Goal: Information Seeking & Learning: Learn about a topic

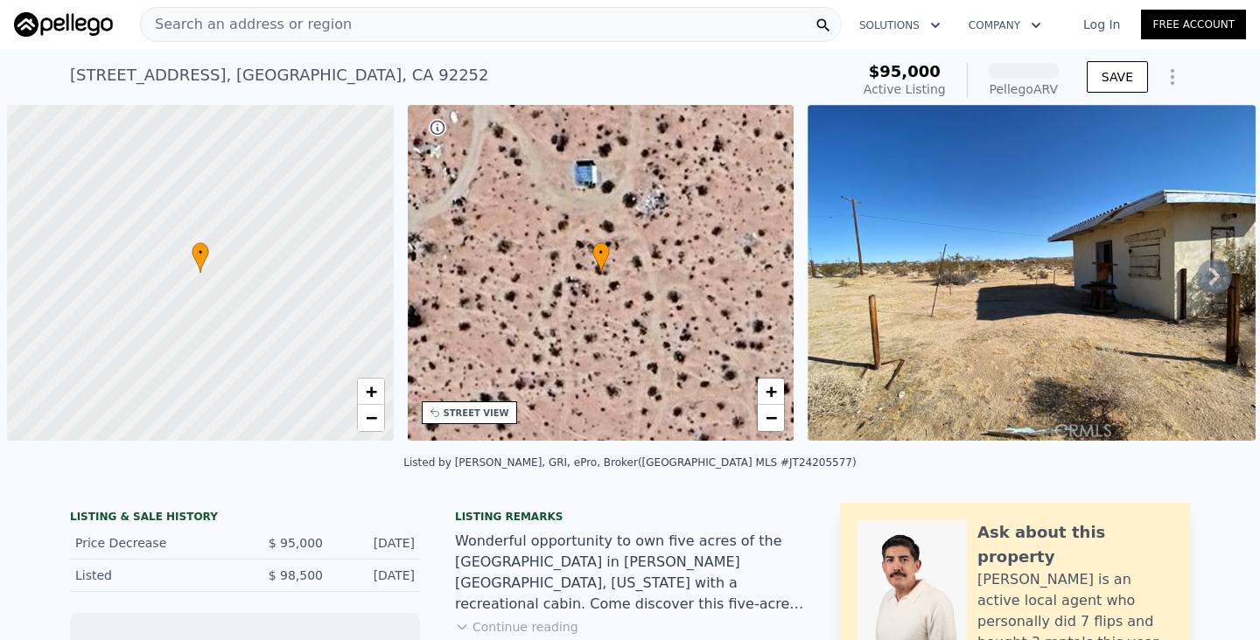
scroll to position [0, 7]
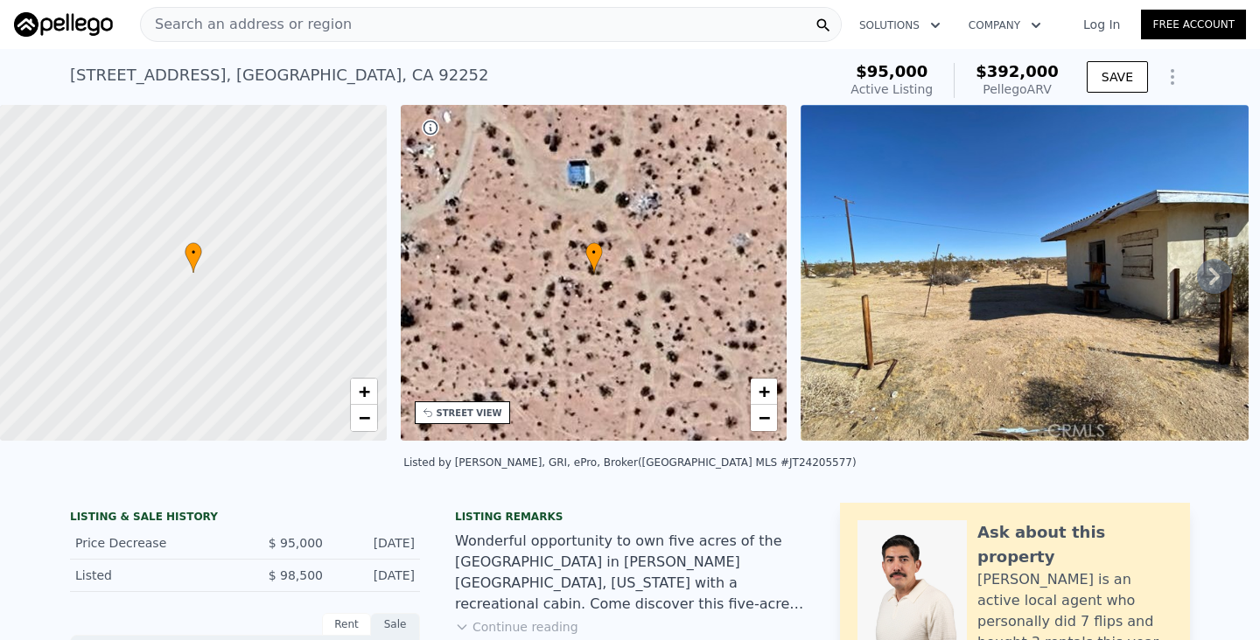
click at [271, 32] on span "Search an address or region" at bounding box center [246, 24] width 211 height 21
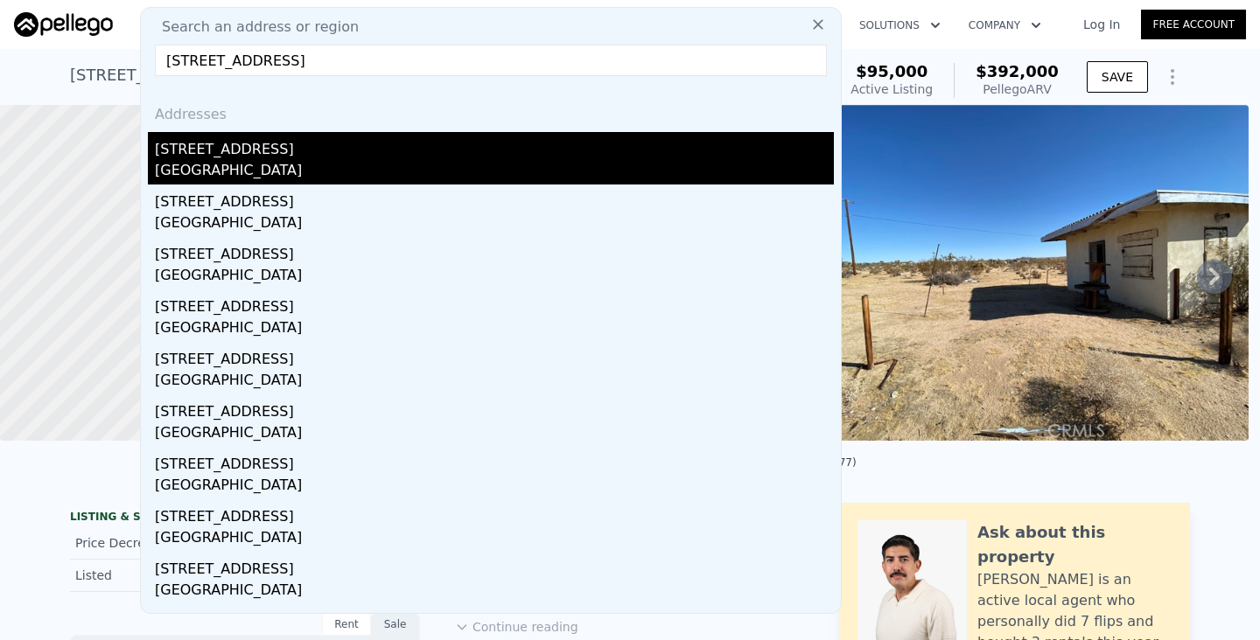
type input "[STREET_ADDRESS]"
click at [211, 145] on div "[STREET_ADDRESS]" at bounding box center [494, 146] width 679 height 28
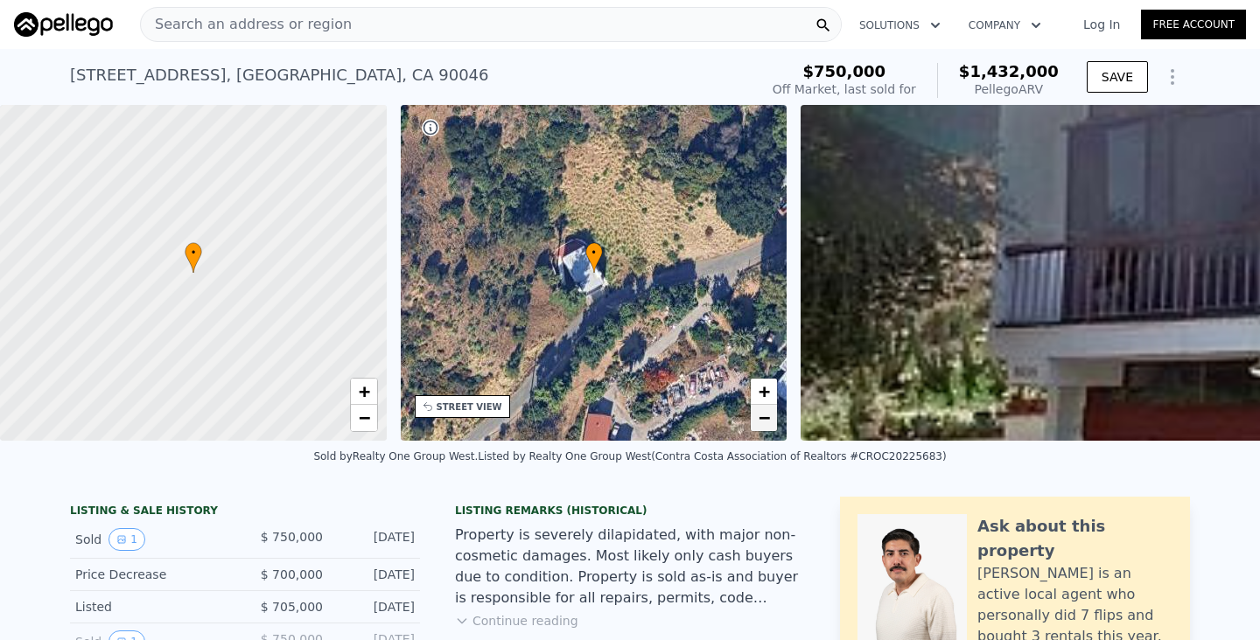
click at [760, 420] on span "−" at bounding box center [764, 418] width 11 height 22
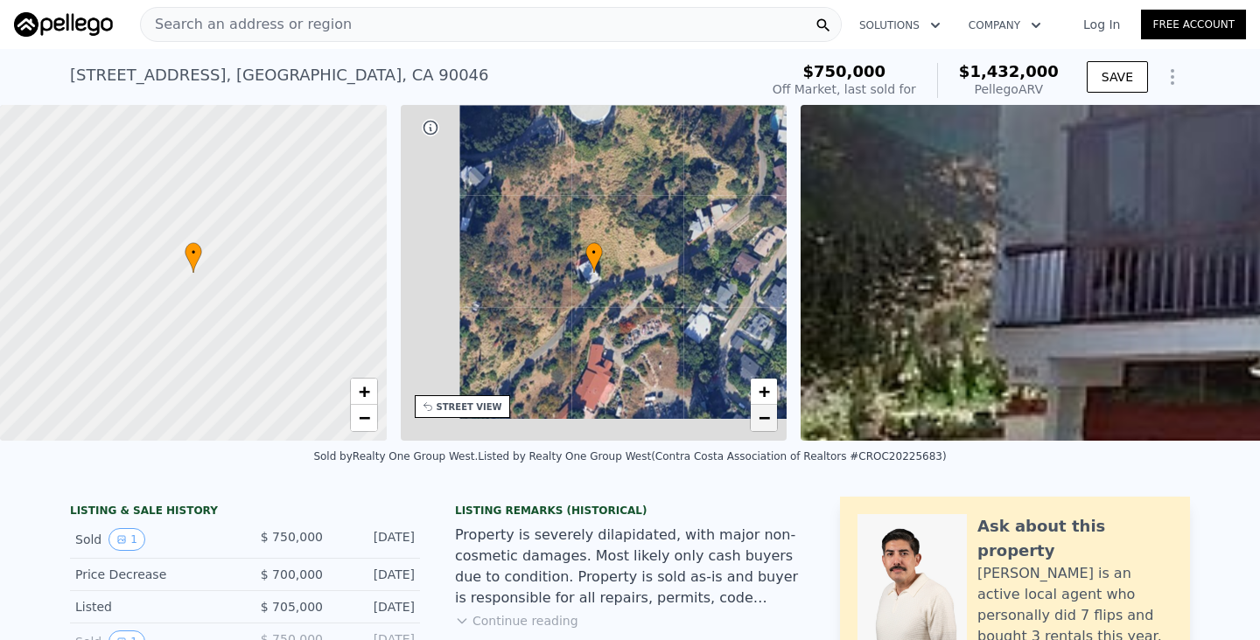
click at [760, 420] on span "−" at bounding box center [764, 418] width 11 height 22
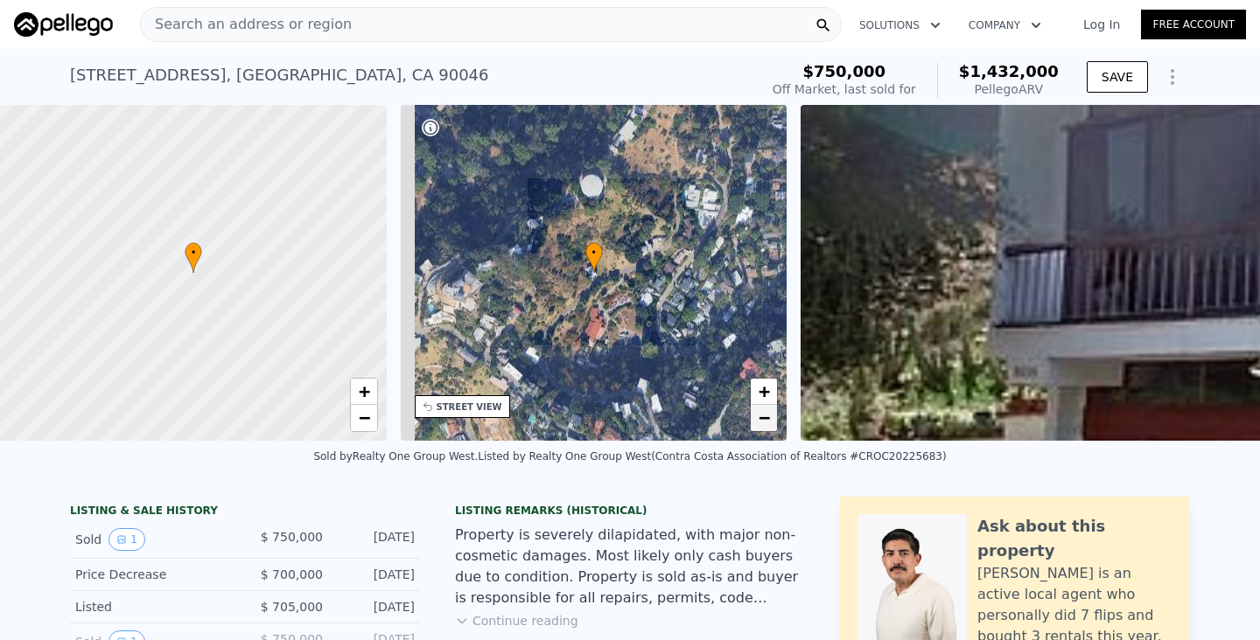
click at [760, 418] on span "−" at bounding box center [764, 418] width 11 height 22
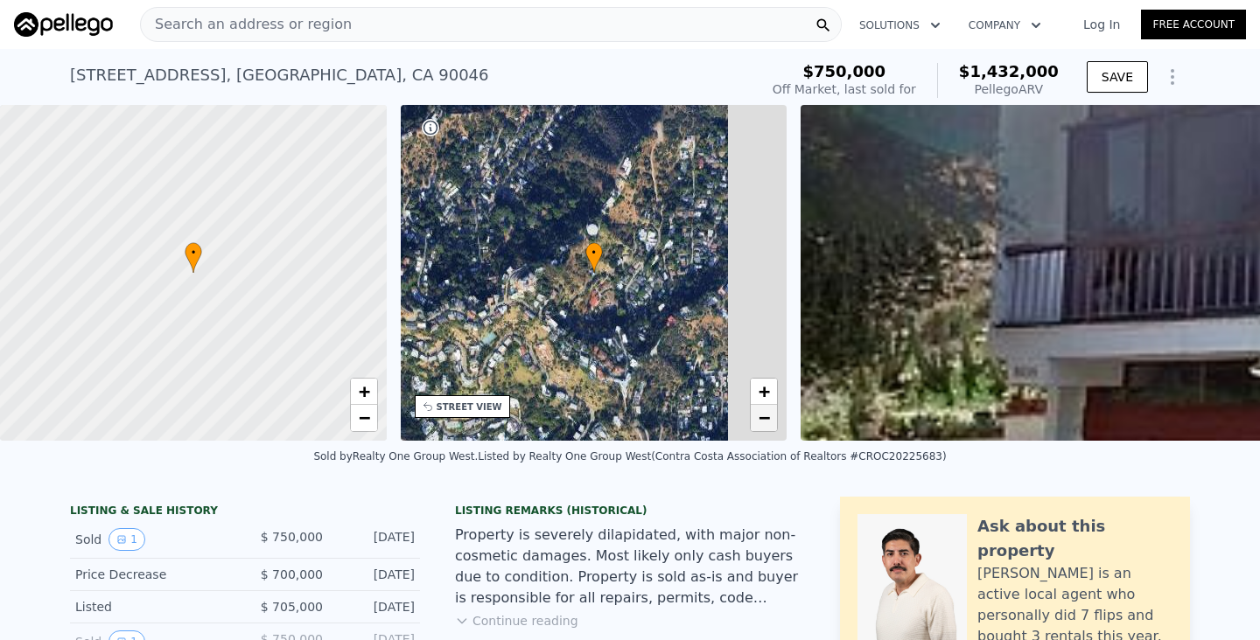
click at [760, 418] on span "−" at bounding box center [764, 418] width 11 height 22
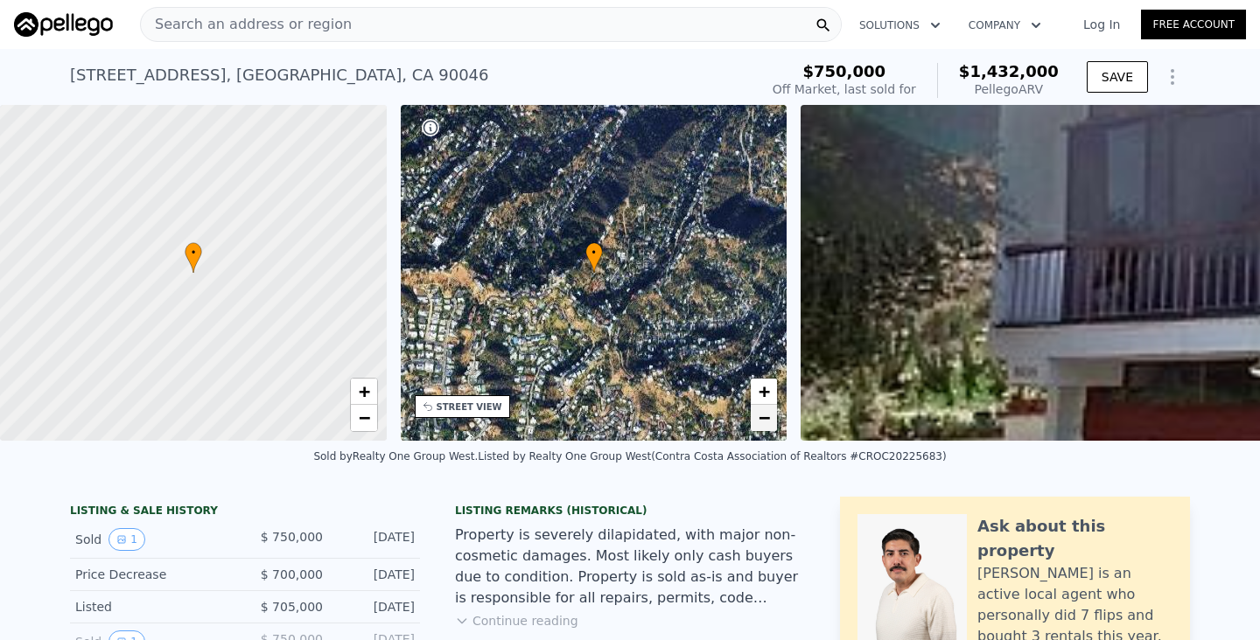
click at [760, 418] on span "−" at bounding box center [764, 418] width 11 height 22
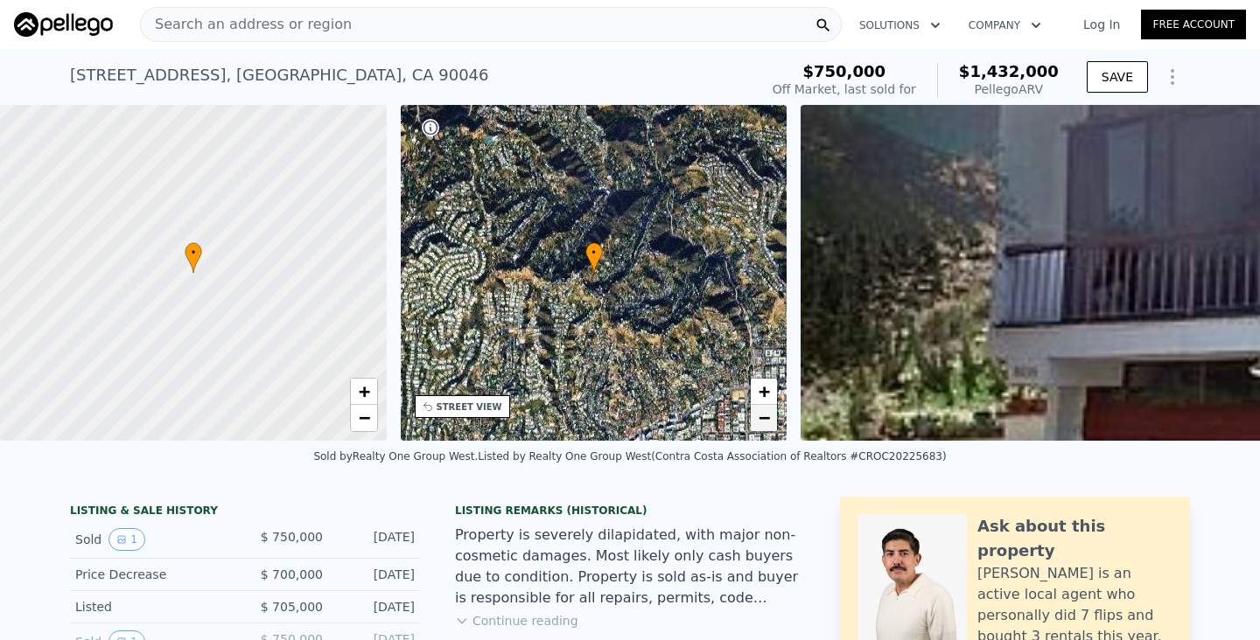
click at [760, 418] on span "−" at bounding box center [764, 418] width 11 height 22
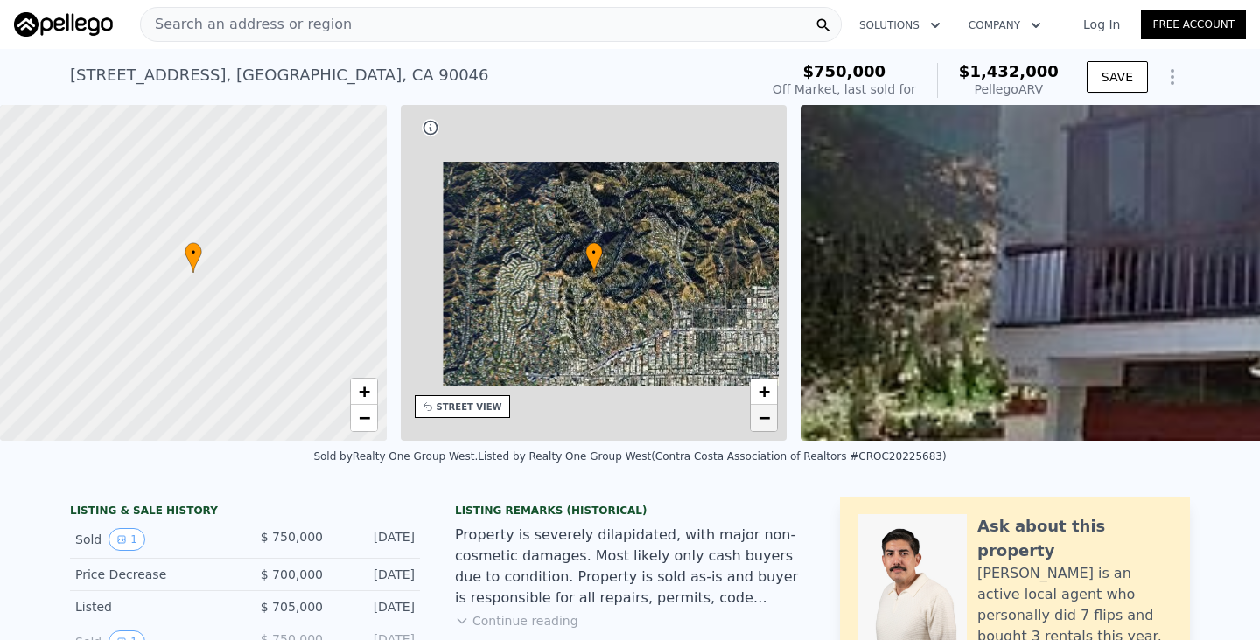
click at [760, 418] on span "−" at bounding box center [764, 418] width 11 height 22
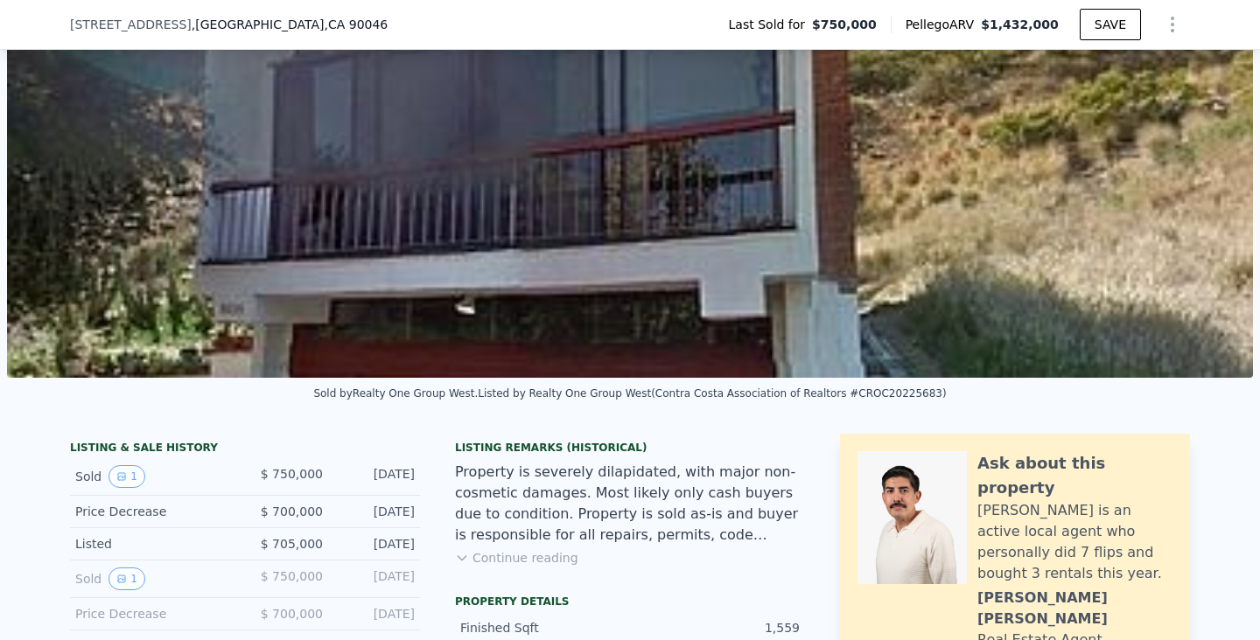
scroll to position [320, 0]
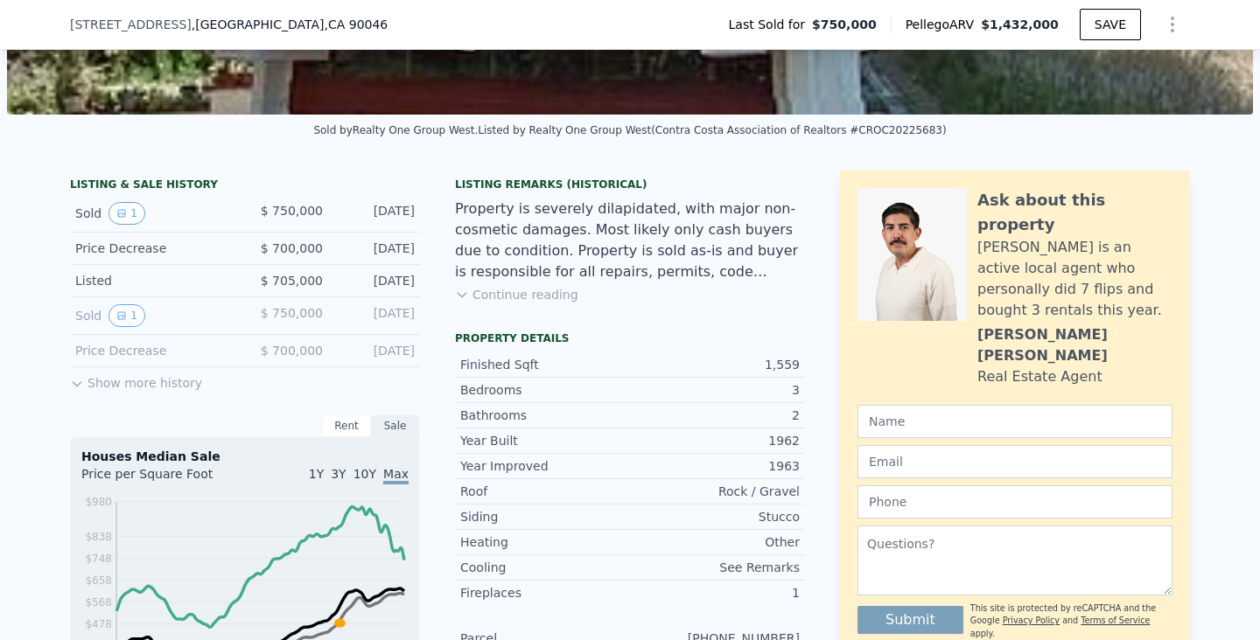
click at [534, 300] on button "Continue reading" at bounding box center [516, 294] width 123 height 17
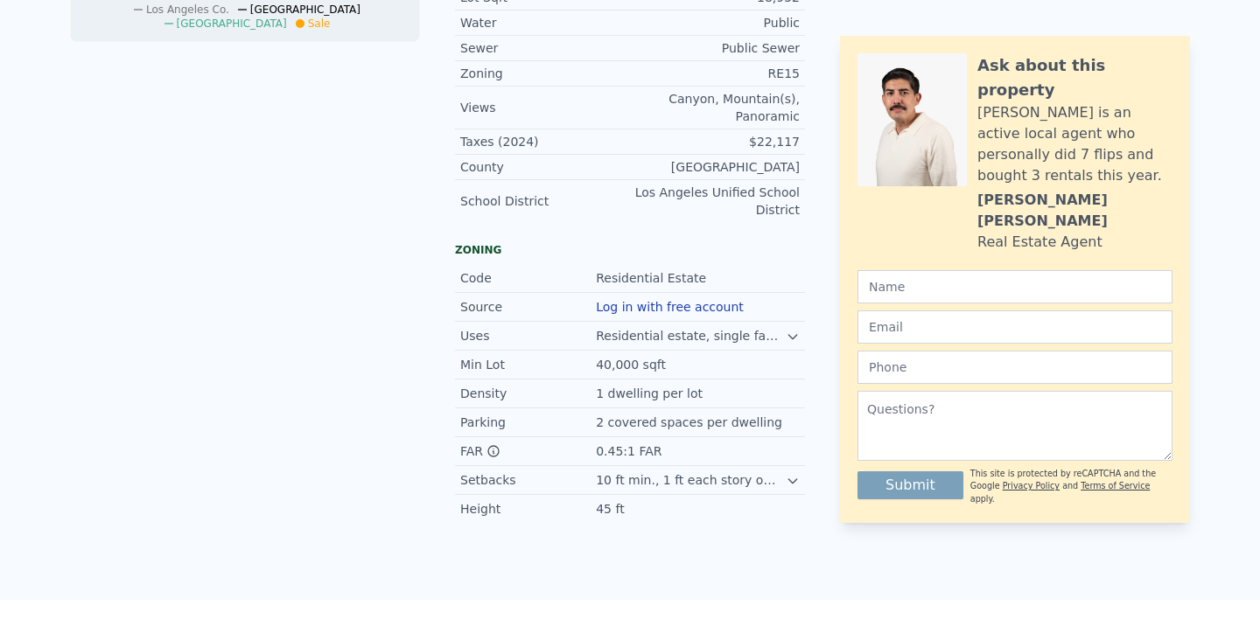
scroll to position [0, 0]
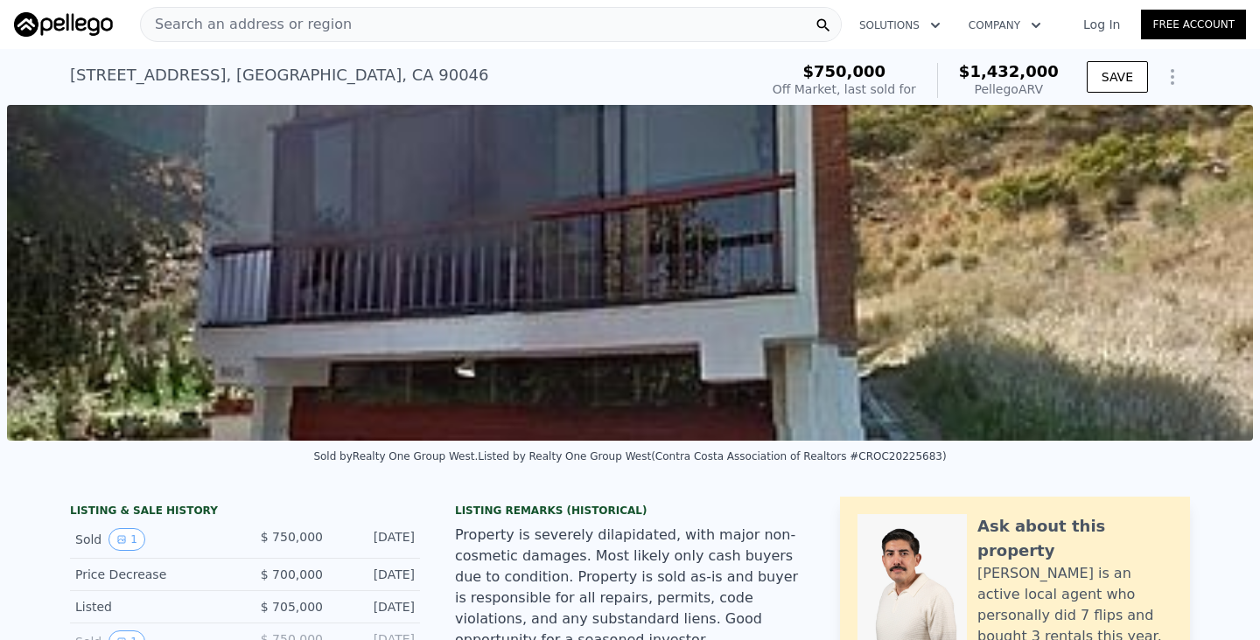
click at [527, 27] on div "Search an address or region" at bounding box center [491, 24] width 702 height 35
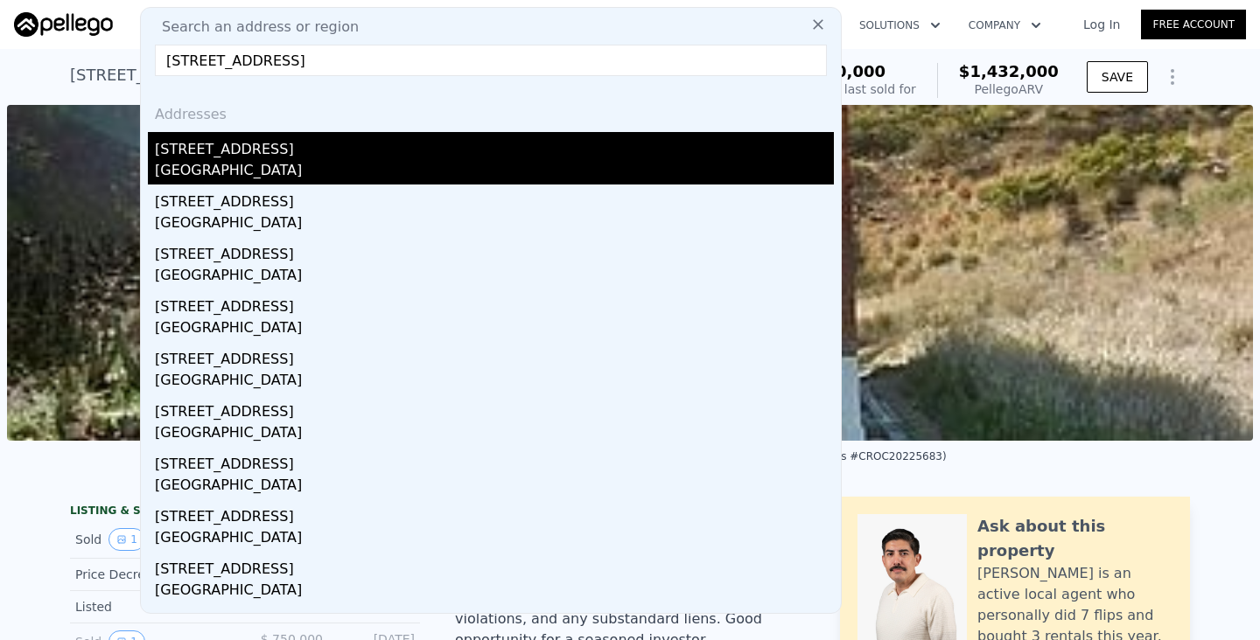
type input "206 n oxford ave los angeles"
click at [439, 154] on div "[STREET_ADDRESS]" at bounding box center [494, 146] width 679 height 28
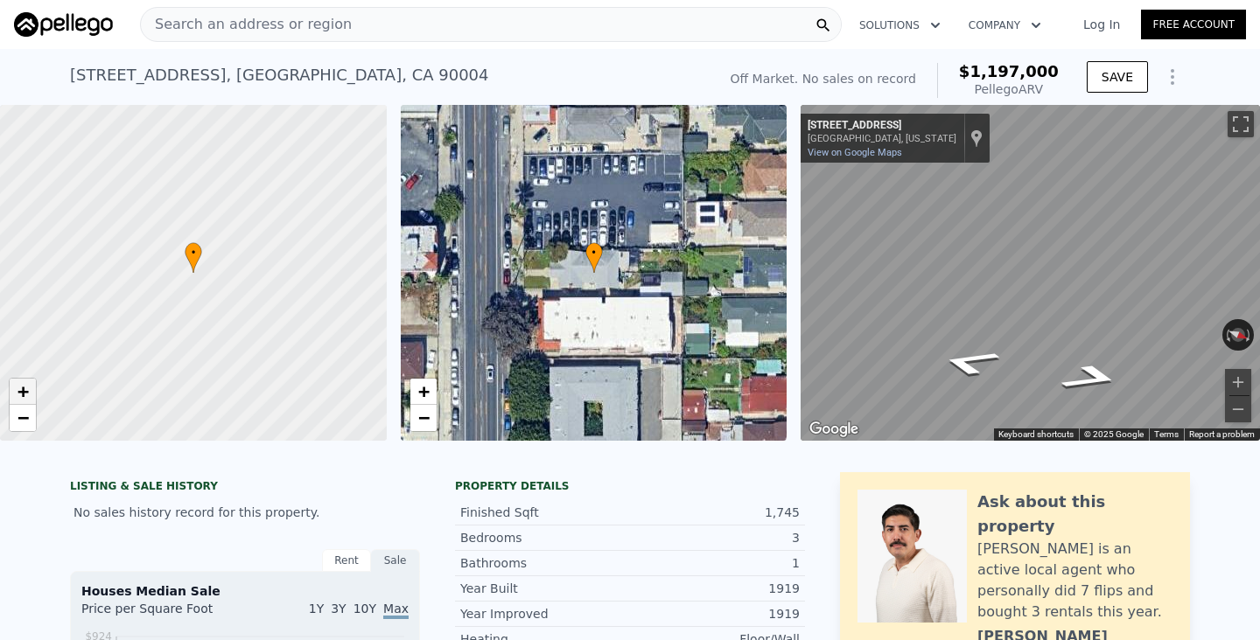
click at [27, 387] on span "+" at bounding box center [22, 392] width 11 height 22
drag, startPoint x: 259, startPoint y: 318, endPoint x: 31, endPoint y: 325, distance: 227.6
click at [31, 325] on div at bounding box center [194, 273] width 464 height 403
click at [19, 417] on span "−" at bounding box center [22, 418] width 11 height 22
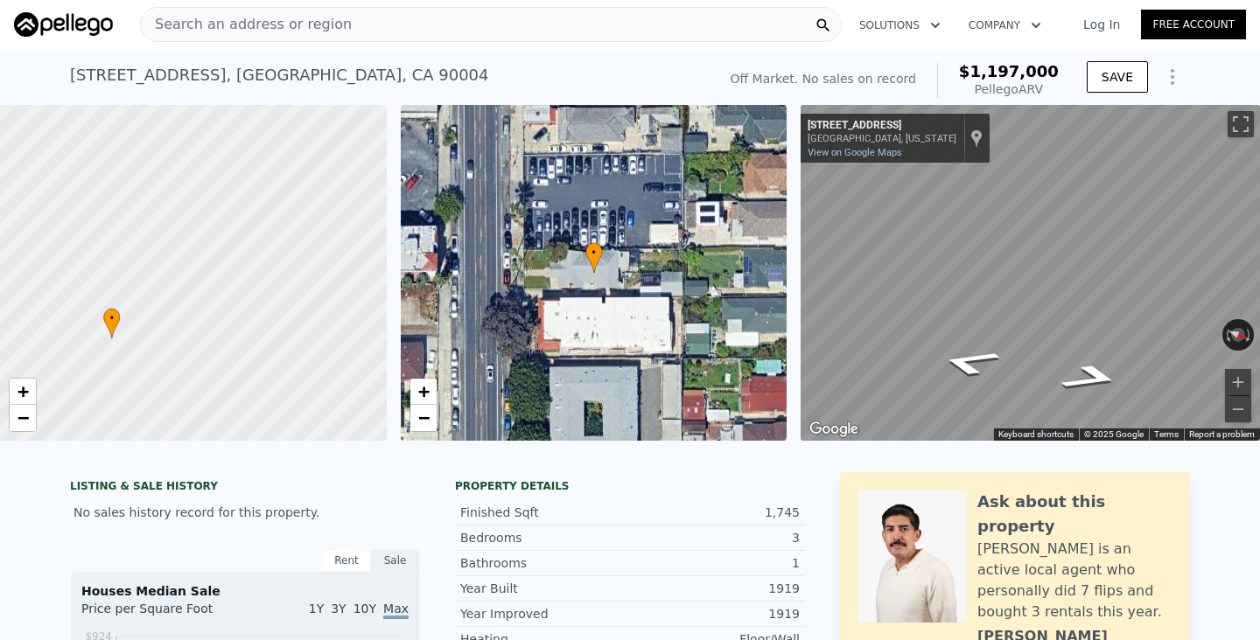
drag, startPoint x: 92, startPoint y: 295, endPoint x: 125, endPoint y: 362, distance: 75.1
click at [125, 359] on div at bounding box center [194, 274] width 464 height 403
drag, startPoint x: 38, startPoint y: 200, endPoint x: 108, endPoint y: 135, distance: 95.3
click at [108, 135] on div at bounding box center [194, 273] width 464 height 403
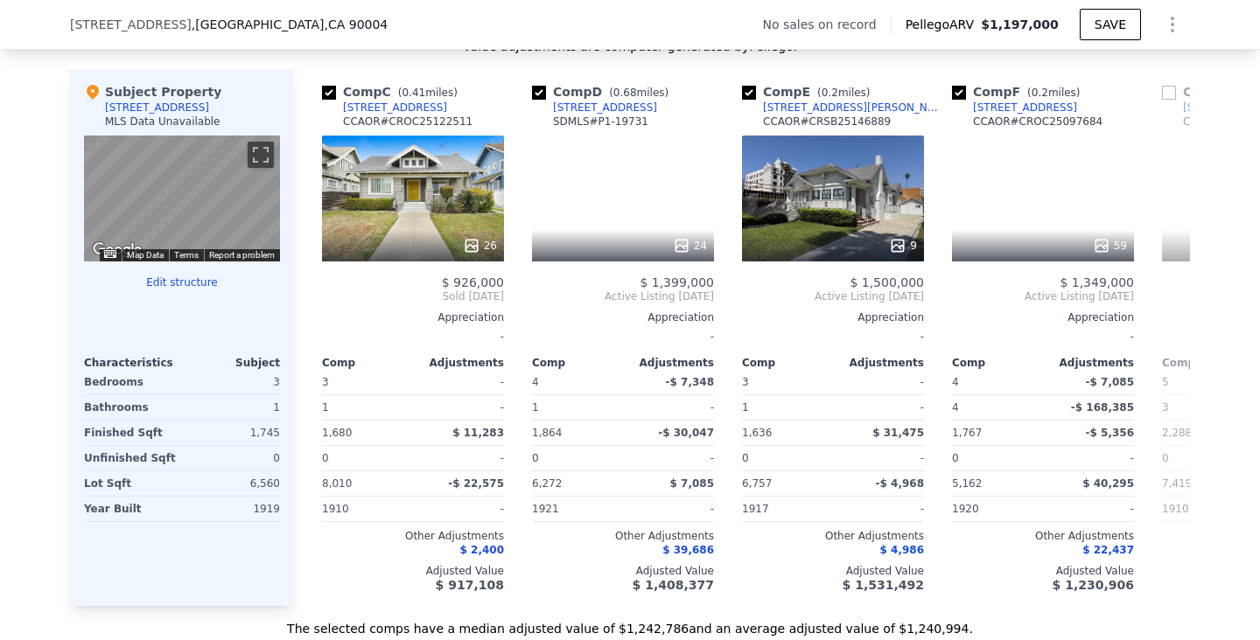
scroll to position [0, 414]
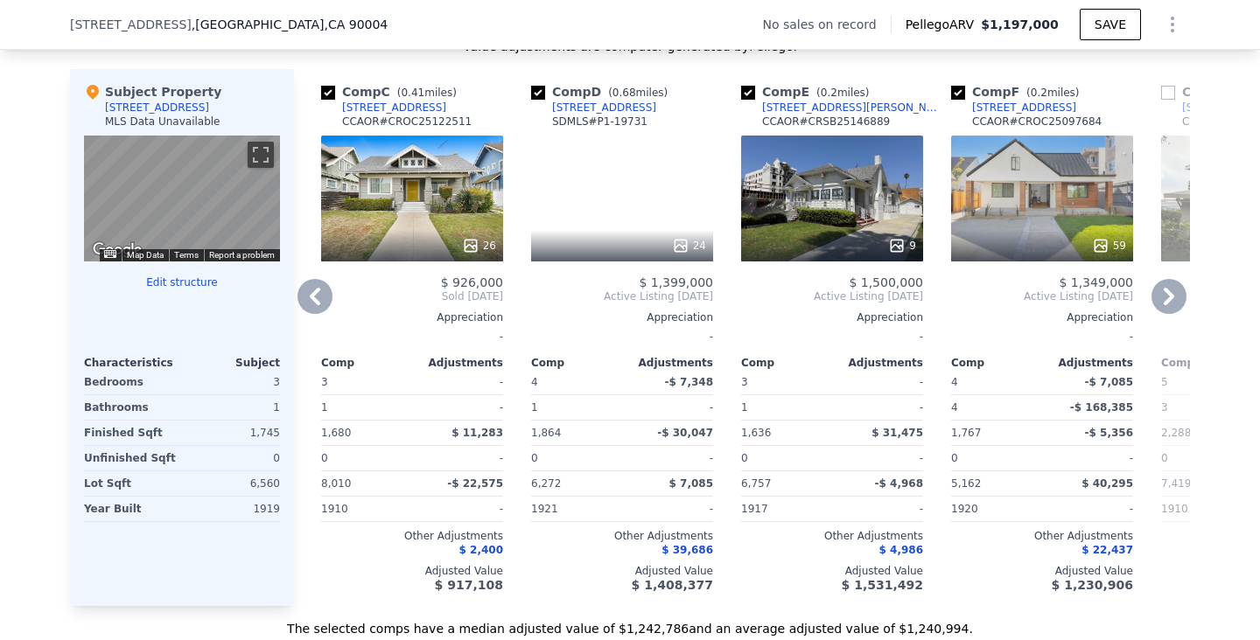
click at [404, 237] on div "26" at bounding box center [412, 245] width 167 height 17
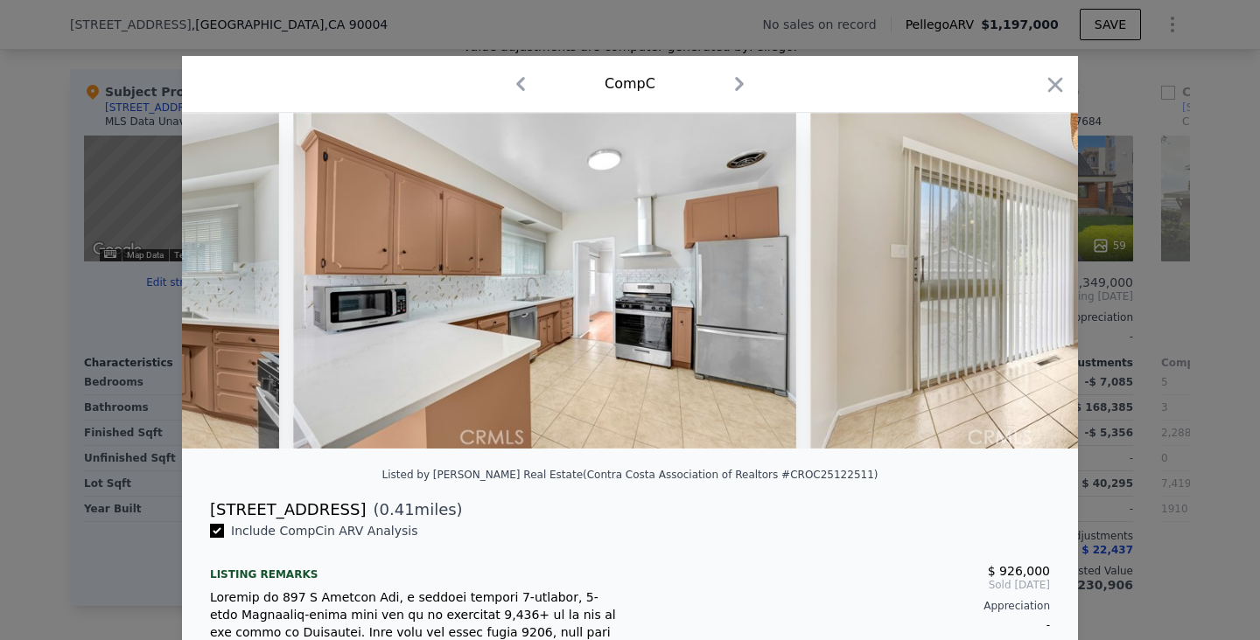
scroll to position [0, 8376]
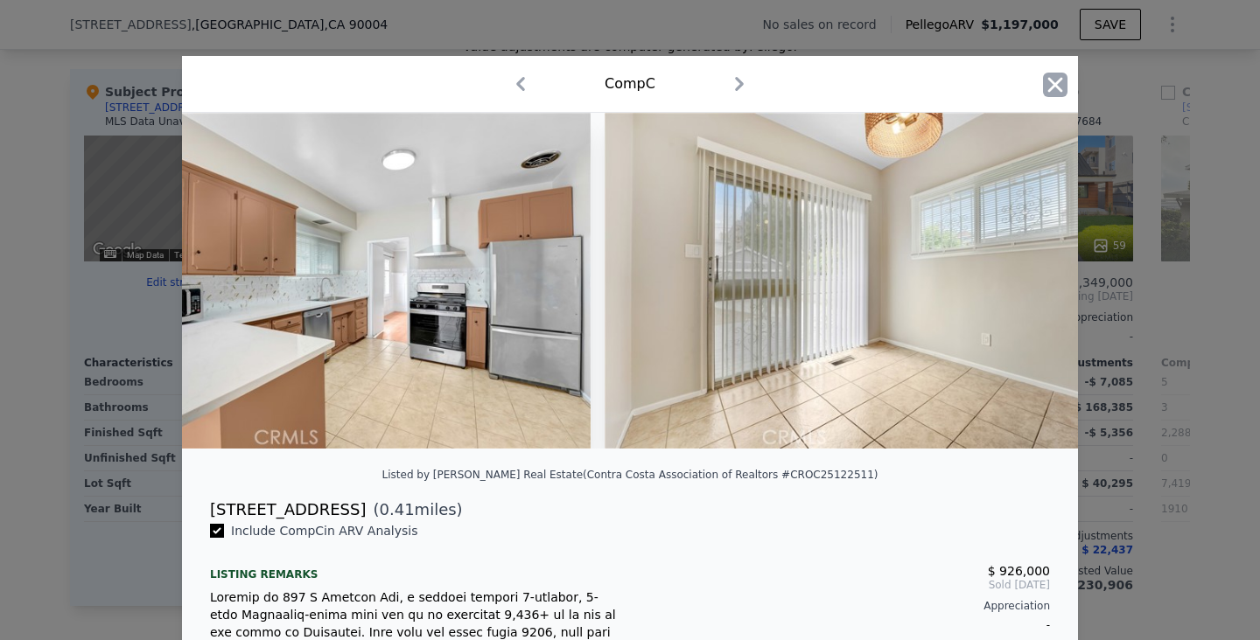
click at [1059, 88] on icon "button" at bounding box center [1055, 84] width 15 height 15
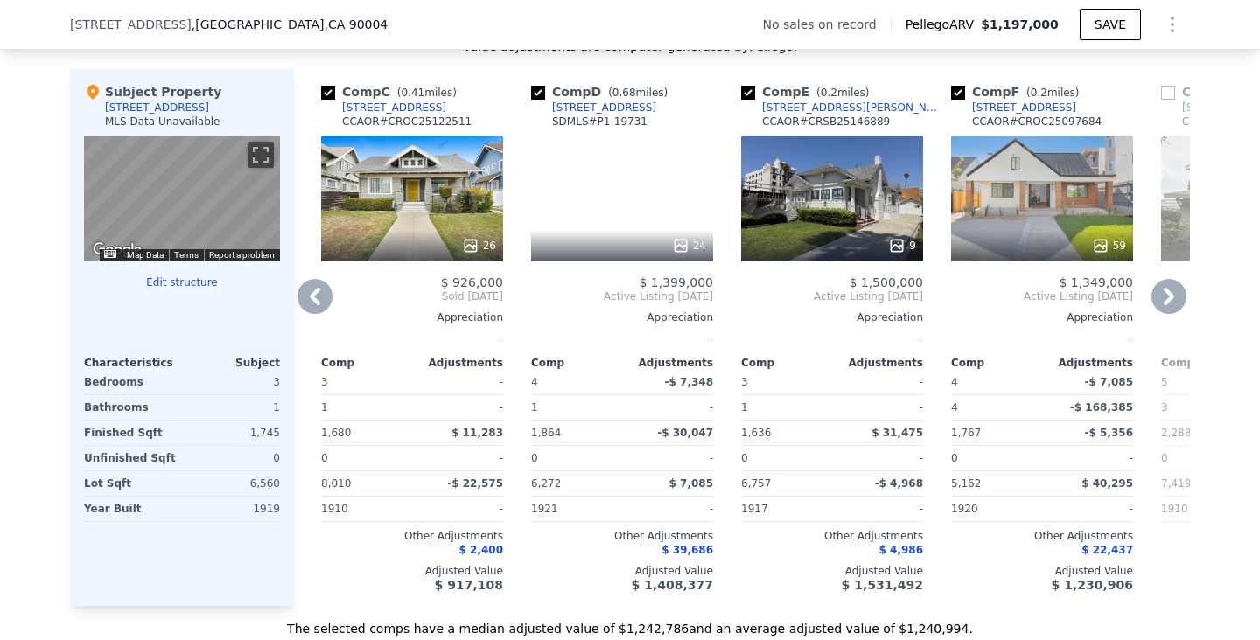
click at [626, 164] on div "24" at bounding box center [622, 199] width 182 height 126
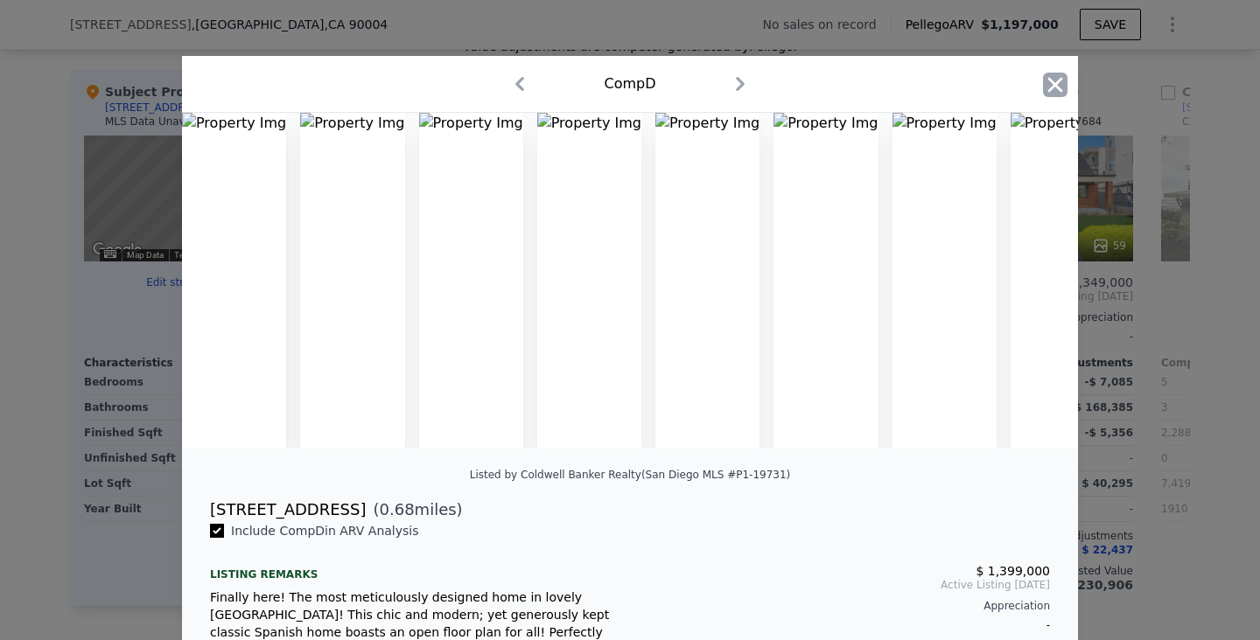
click at [1065, 78] on icon "button" at bounding box center [1055, 85] width 24 height 24
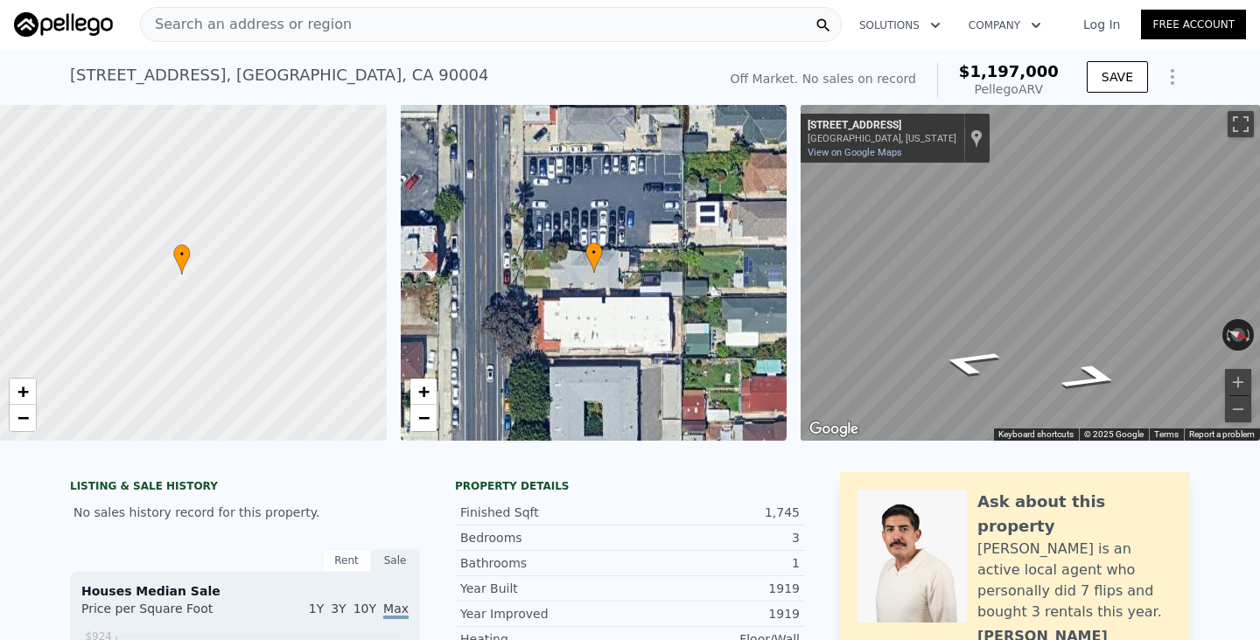
click at [395, 24] on div "Search an address or region" at bounding box center [491, 24] width 702 height 35
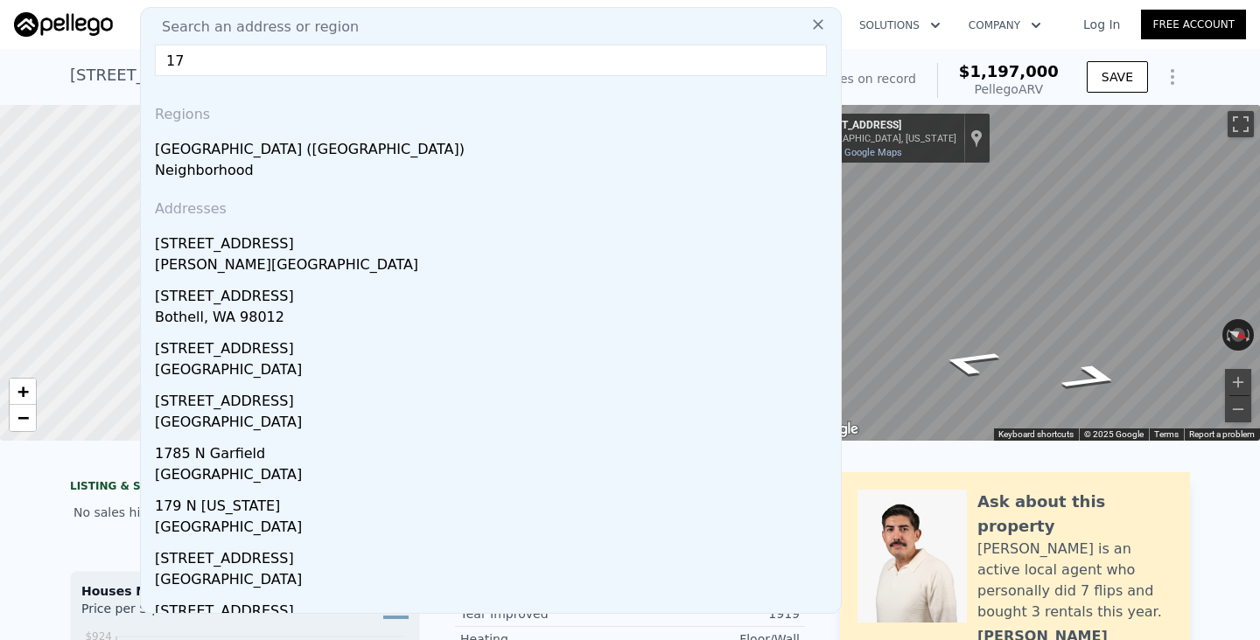
type input "1"
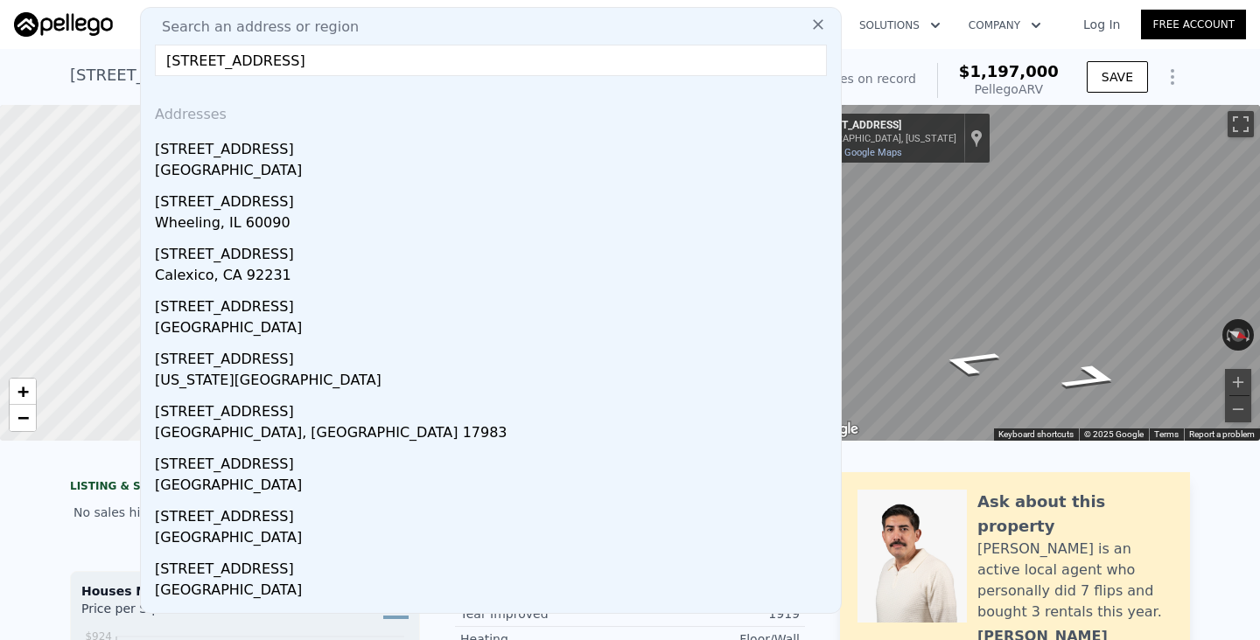
type input "1037 n valley st"
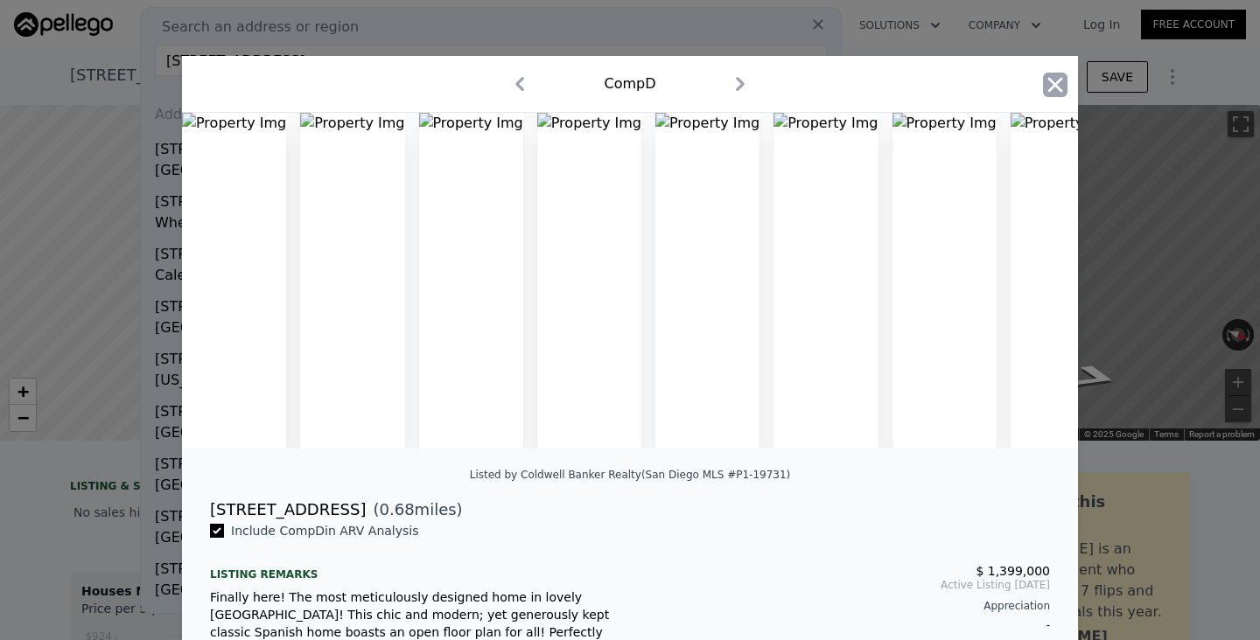
click at [1055, 77] on icon "button" at bounding box center [1055, 85] width 24 height 24
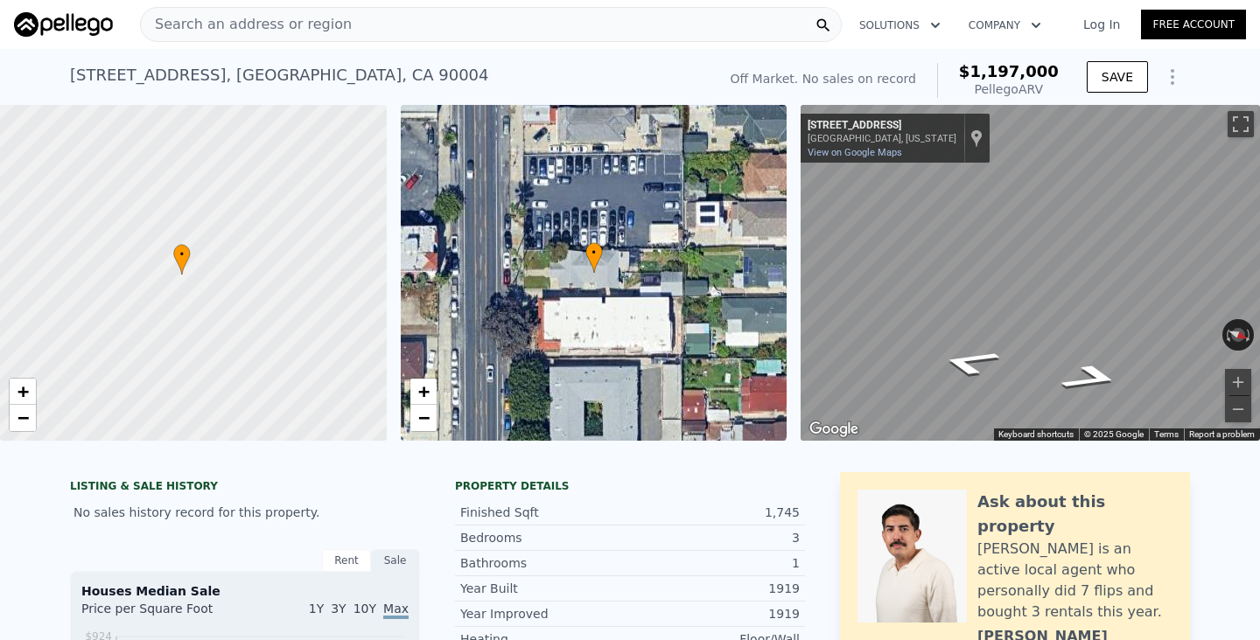
click at [545, 24] on div "Search an address or region" at bounding box center [491, 24] width 702 height 35
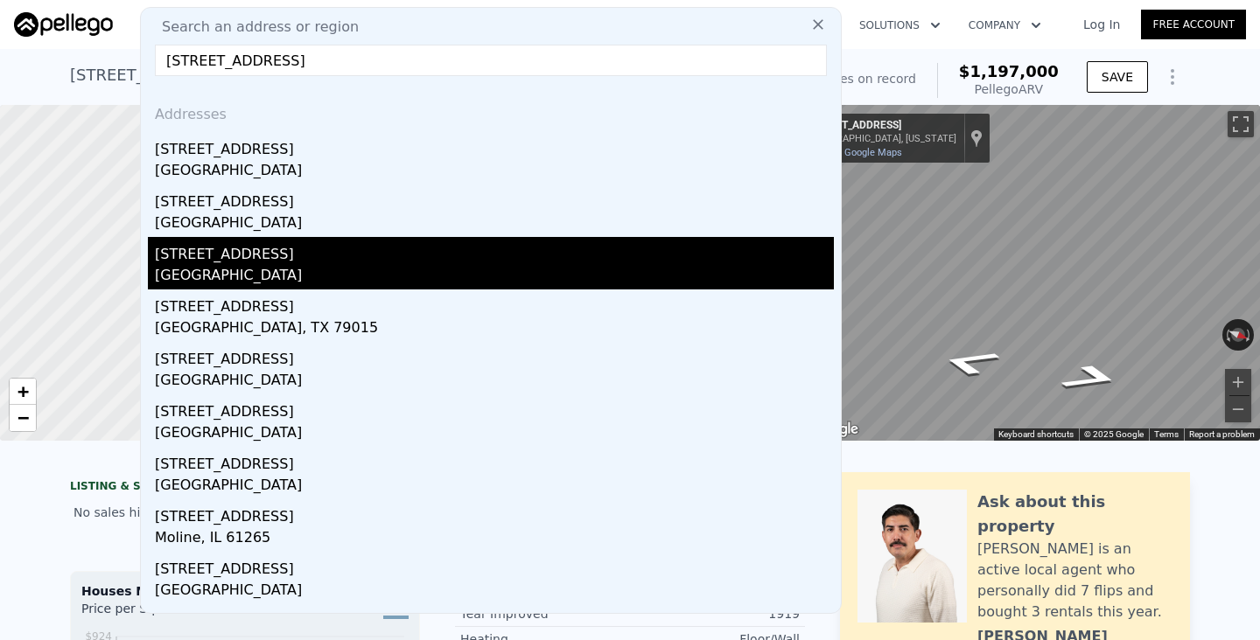
type input "2511 11th ave"
click at [269, 279] on div "Los Angeles, CA 90018" at bounding box center [494, 277] width 679 height 24
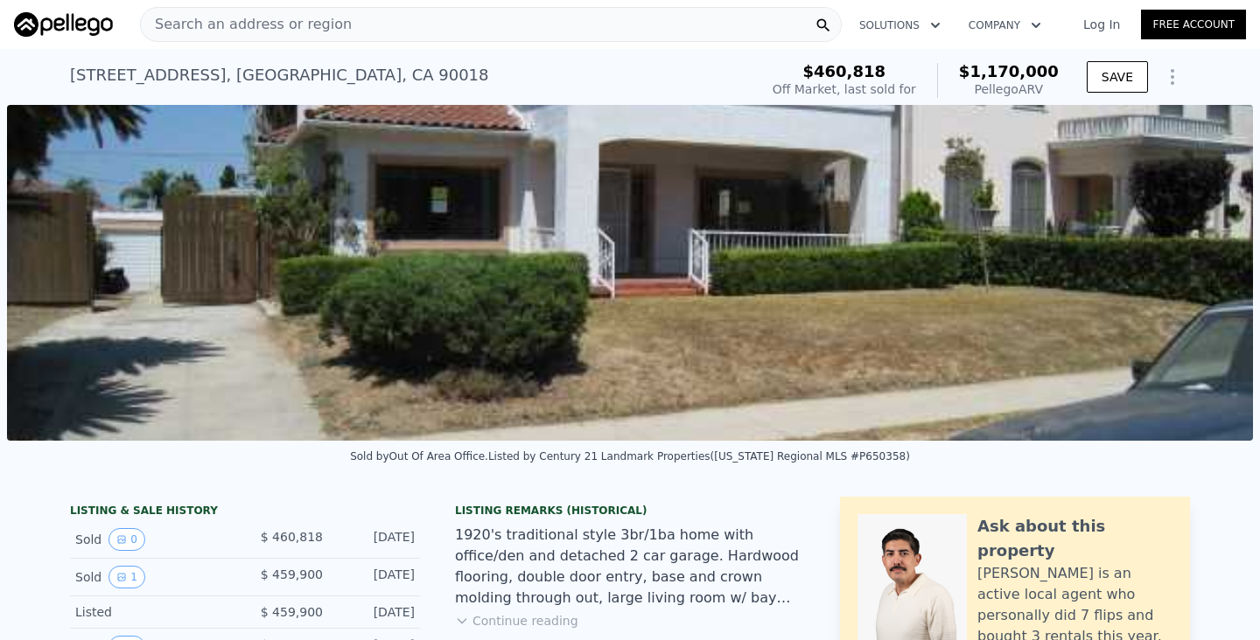
click at [404, 25] on div "Search an address or region" at bounding box center [491, 24] width 702 height 35
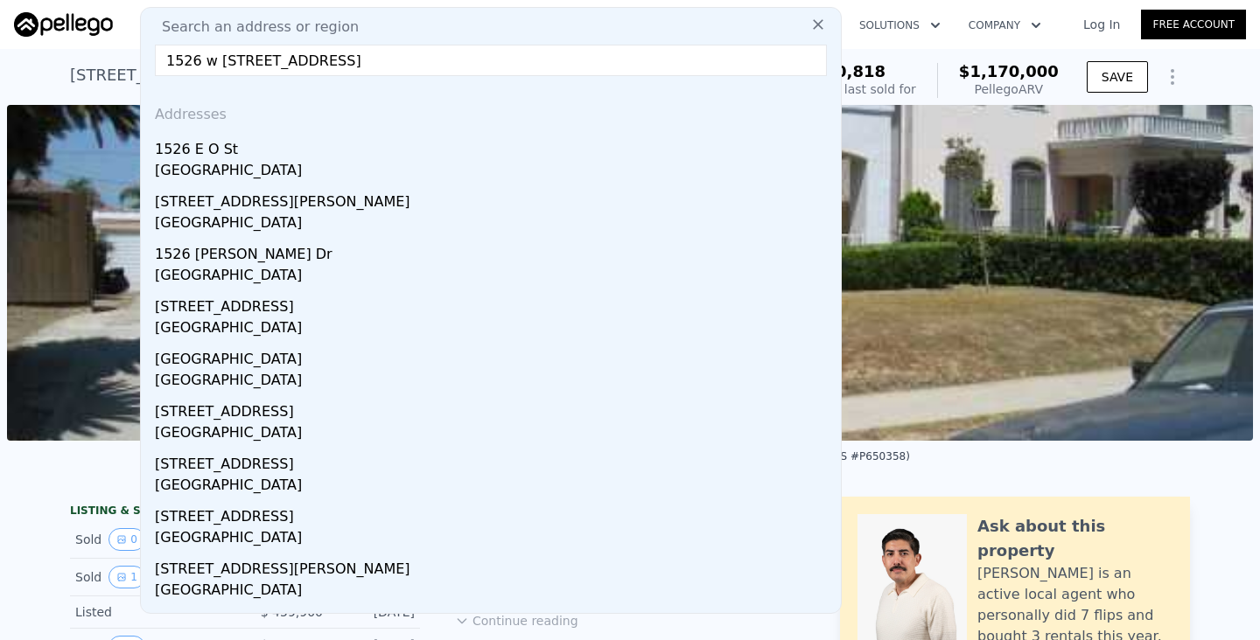
click at [213, 68] on input "1526 w 105 st los angeles" at bounding box center [491, 60] width 672 height 31
drag, startPoint x: 465, startPoint y: 70, endPoint x: 361, endPoint y: 59, distance: 103.8
click at [361, 60] on input "1526 w 105 st los angeles" at bounding box center [491, 60] width 672 height 31
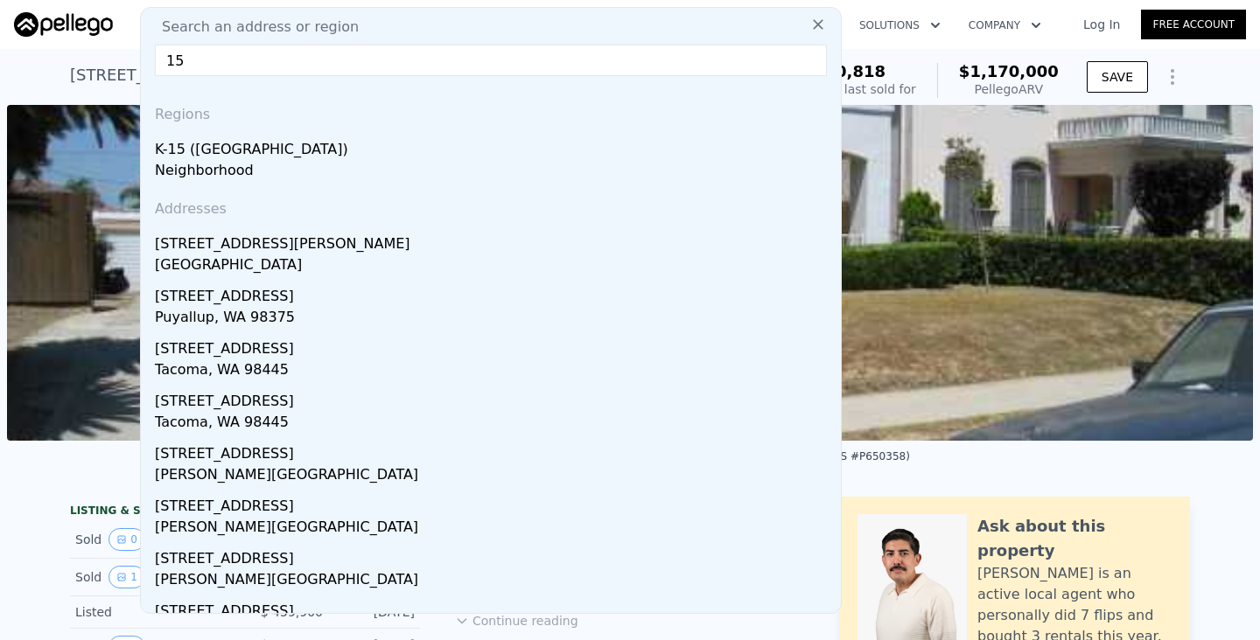
type input "1"
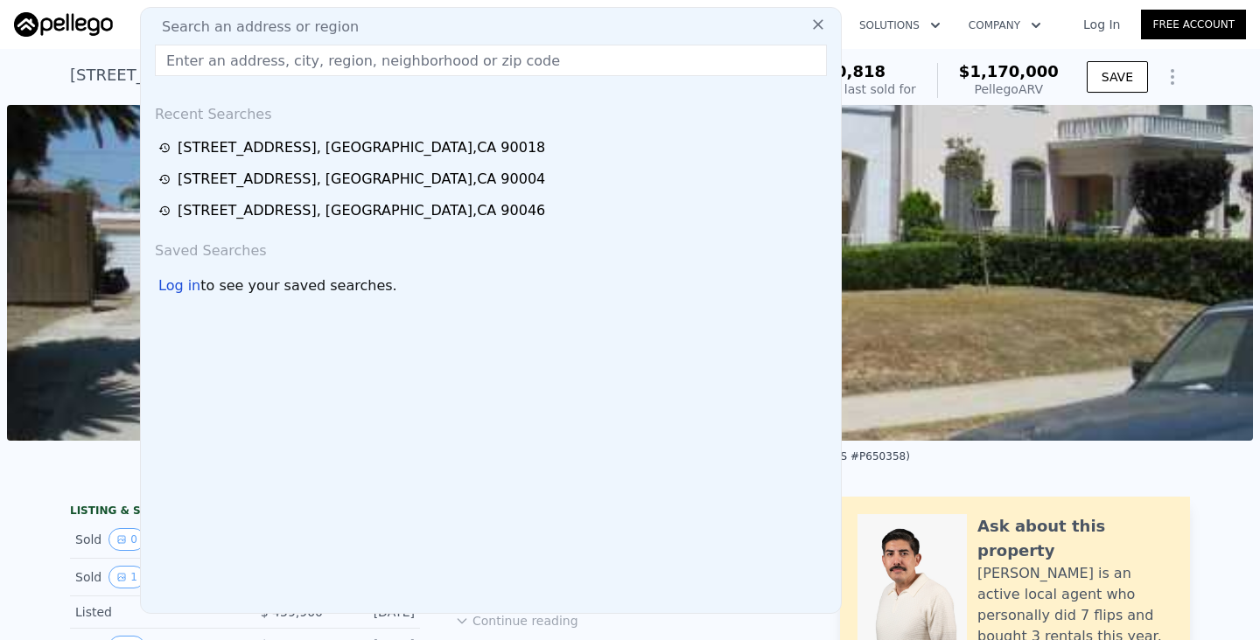
paste input "1526 W 105th St, Los Angeles"
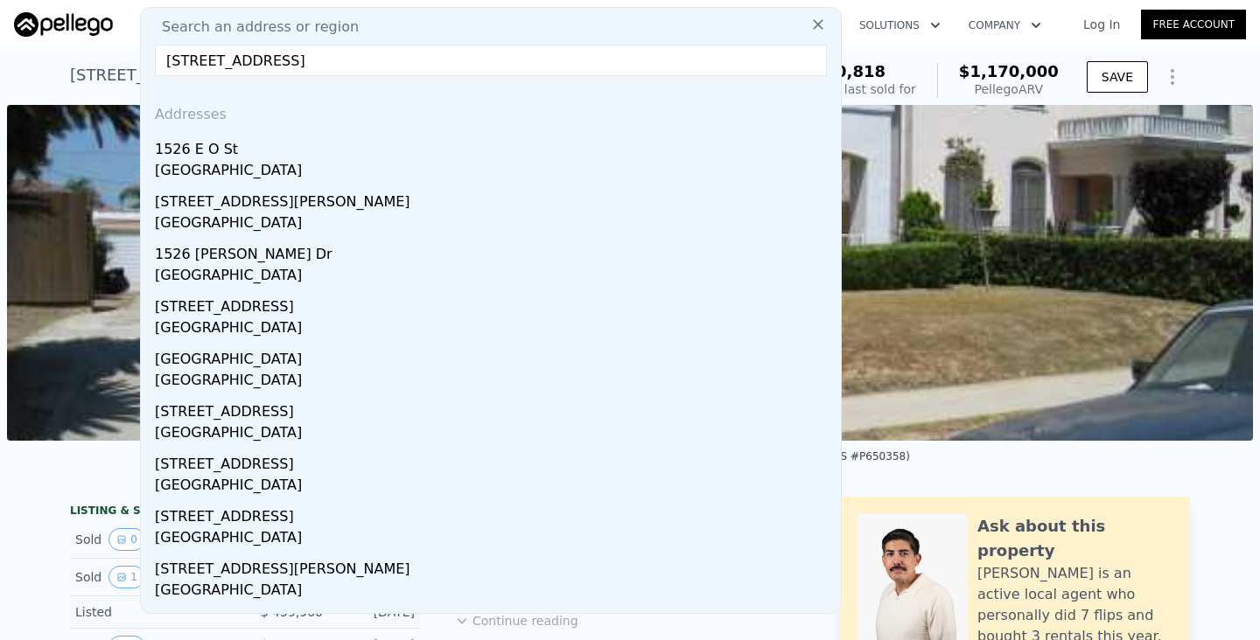
click at [212, 61] on input "1526 W 105th St, Los Angeles" at bounding box center [491, 60] width 672 height 31
type input "1526 105th St, Los Angeles"
click at [404, 64] on input "1526 105th St, Los Angeles" at bounding box center [491, 60] width 672 height 31
drag, startPoint x: 403, startPoint y: 64, endPoint x: 143, endPoint y: 60, distance: 259.9
click at [143, 59] on div "Search an address or region 1526 105th St, Los Angeles Addresses 1526 E O St Lo…" at bounding box center [491, 310] width 702 height 607
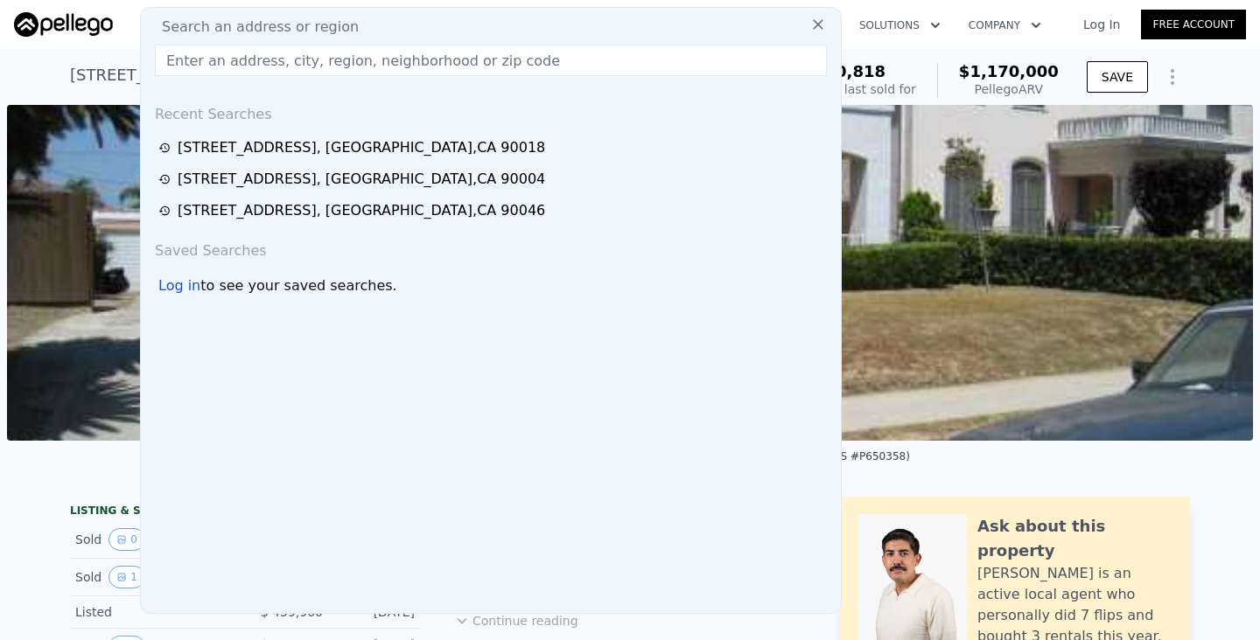
click at [521, 55] on input "text" at bounding box center [491, 60] width 672 height 31
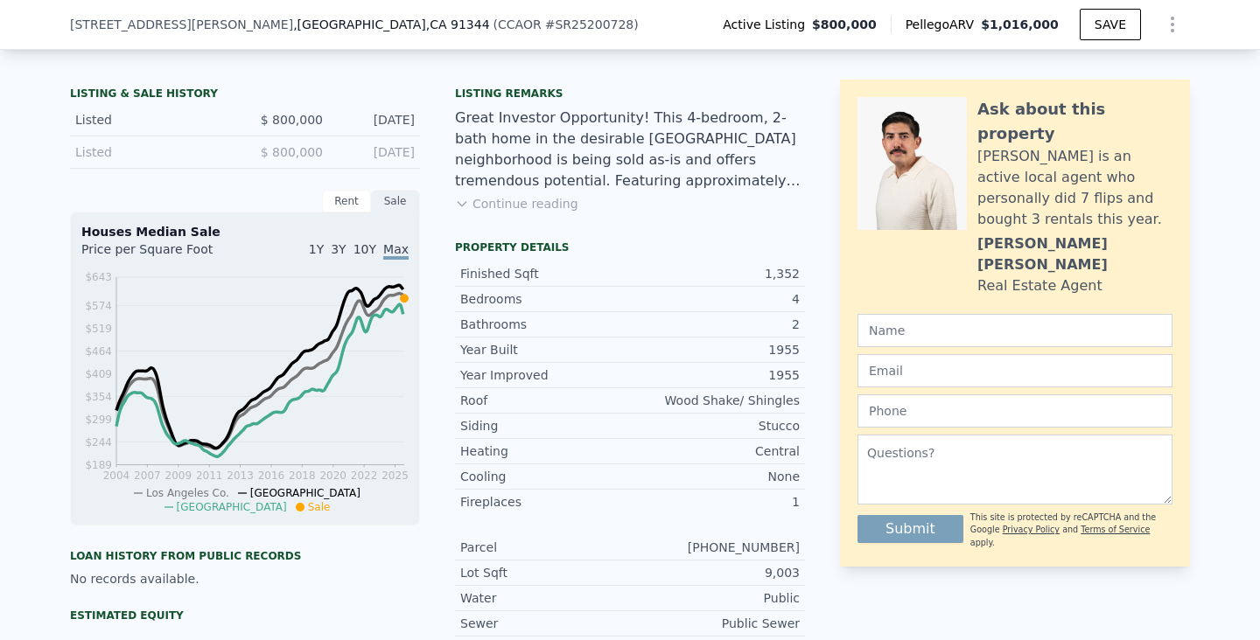
scroll to position [397, 0]
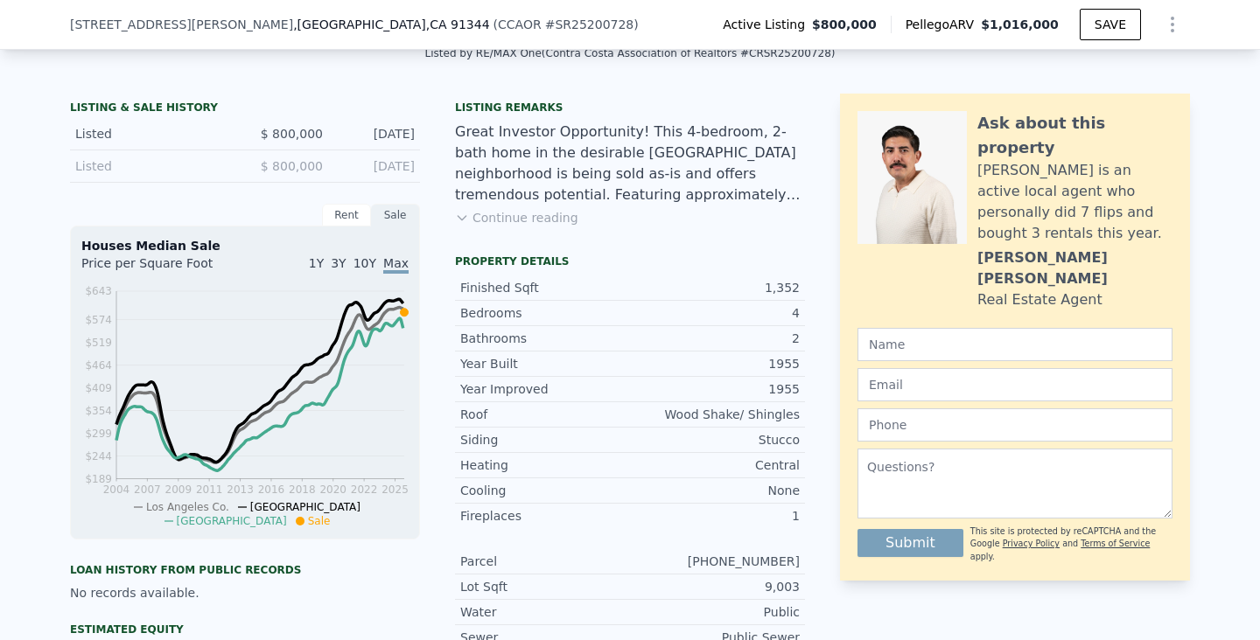
click at [514, 218] on button "Continue reading" at bounding box center [516, 217] width 123 height 17
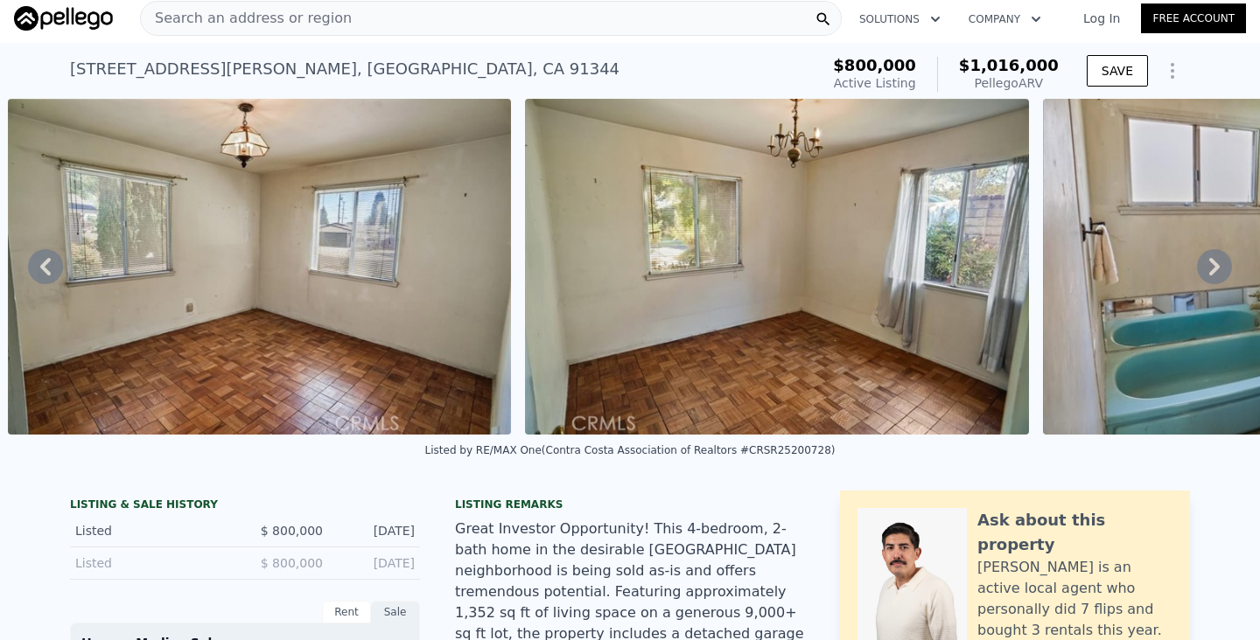
scroll to position [0, 0]
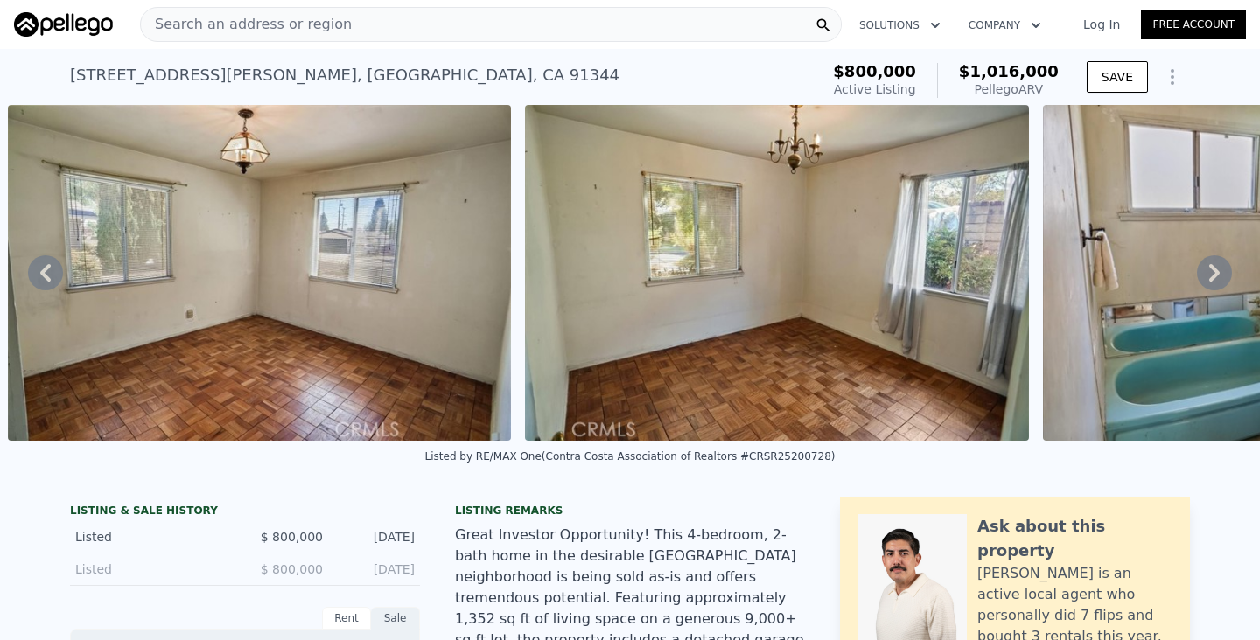
click at [432, 24] on div "Search an address or region" at bounding box center [491, 24] width 702 height 35
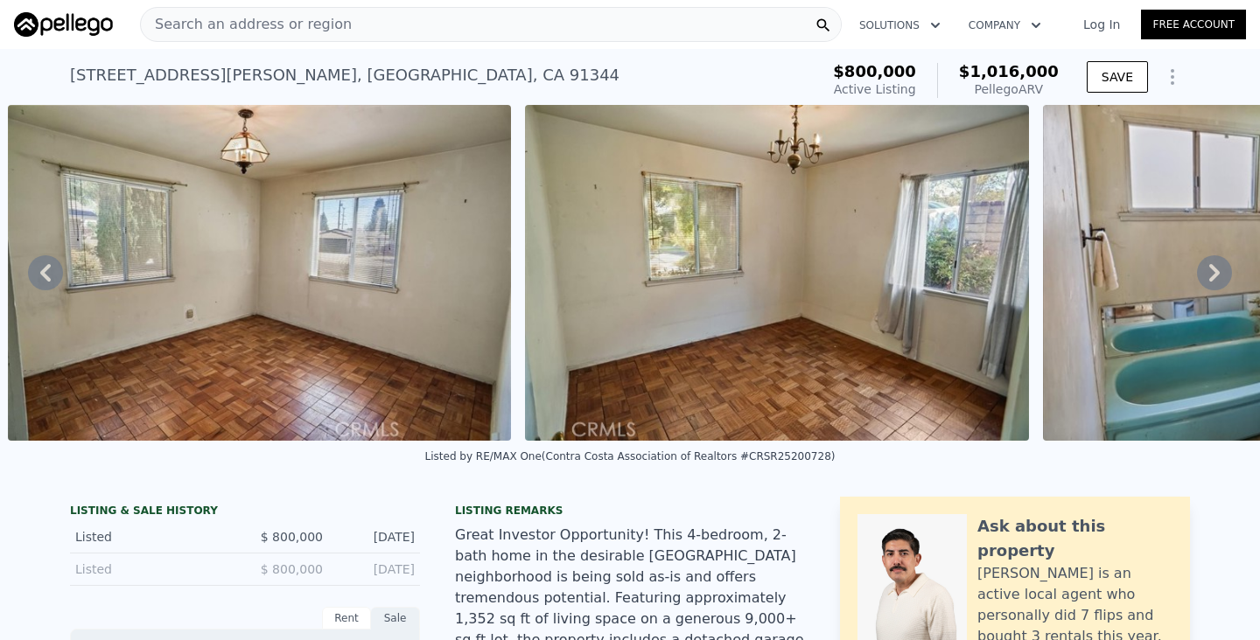
click at [603, 33] on div "Search an address or region" at bounding box center [491, 24] width 702 height 35
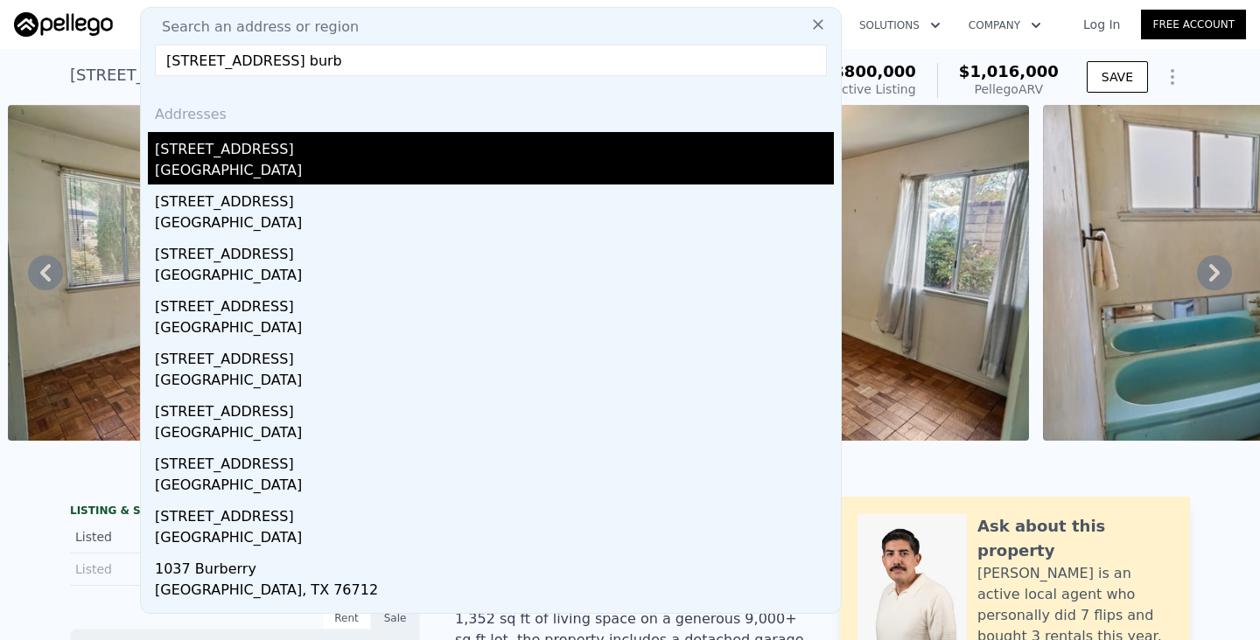
type input "[STREET_ADDRESS] burb"
click at [310, 144] on div "[STREET_ADDRESS]" at bounding box center [494, 146] width 679 height 28
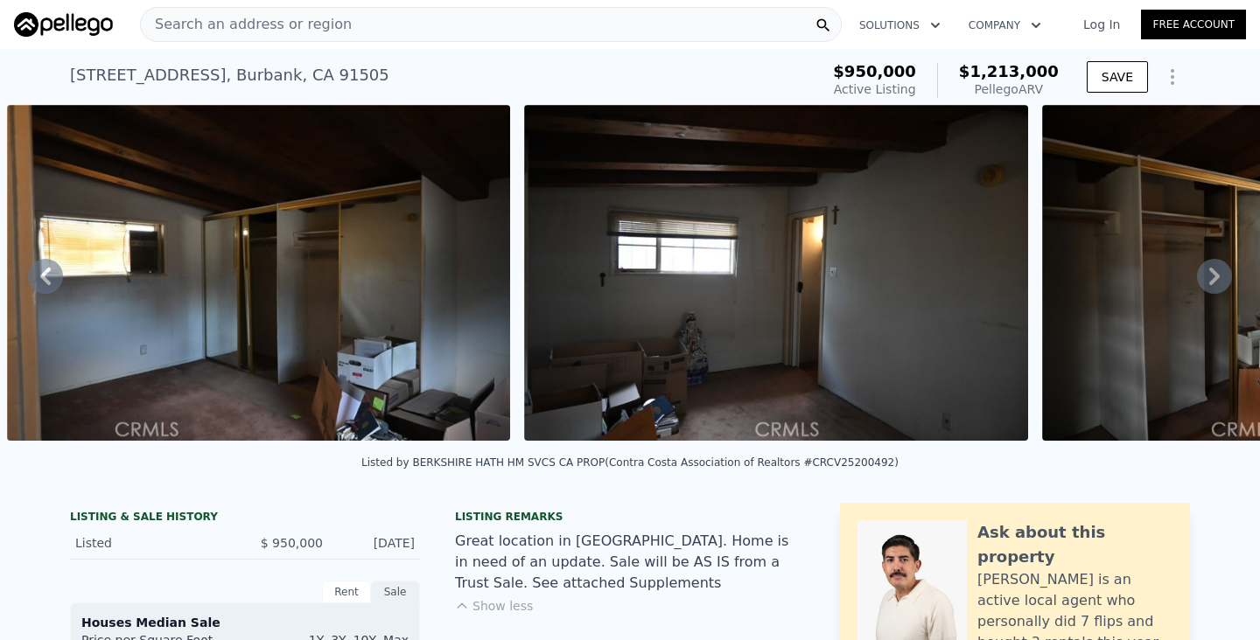
click at [391, 18] on div "Search an address or region" at bounding box center [491, 24] width 702 height 35
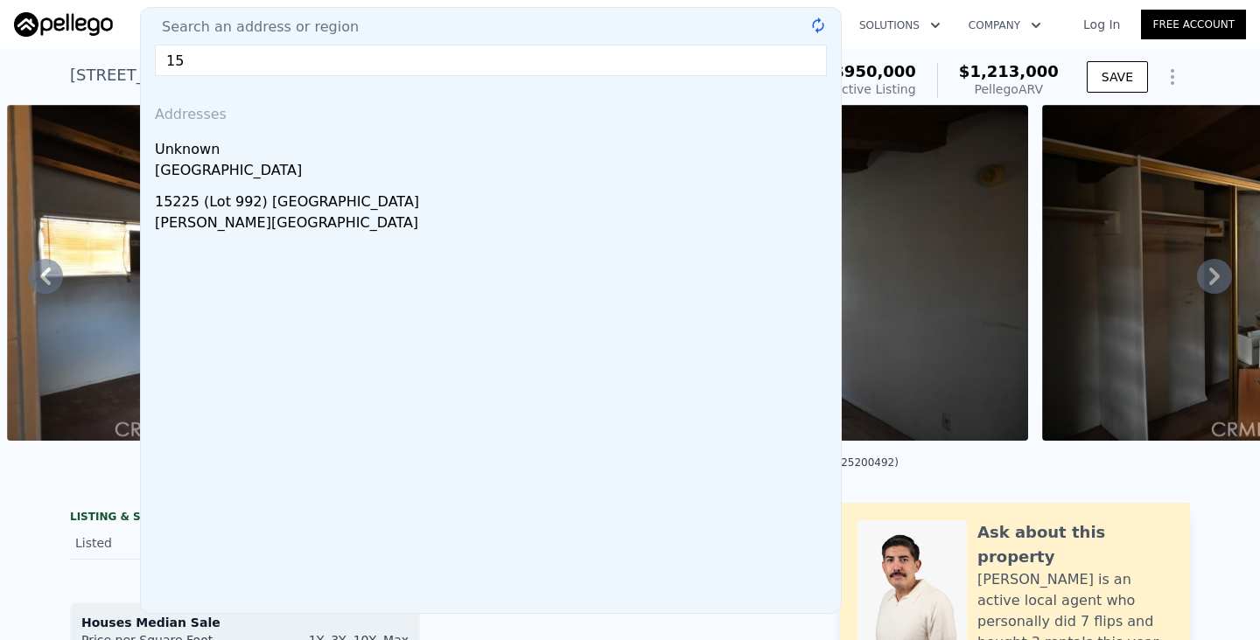
type input "1"
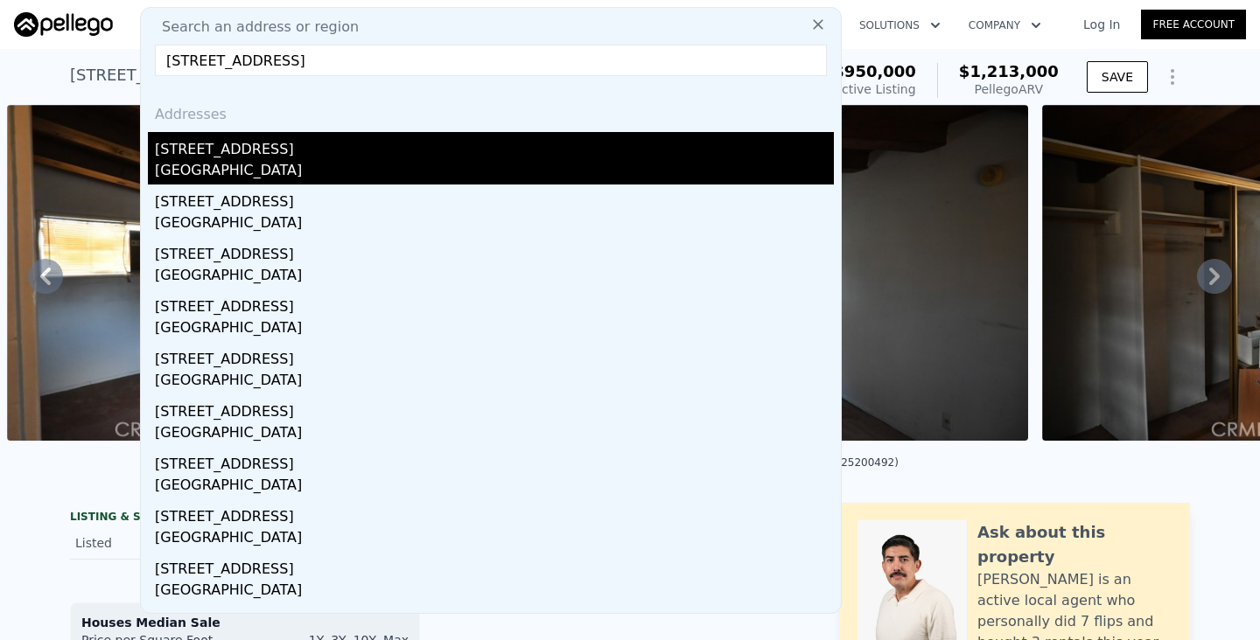
type input "[STREET_ADDRESS]"
click at [272, 171] on div "[GEOGRAPHIC_DATA]" at bounding box center [494, 172] width 679 height 24
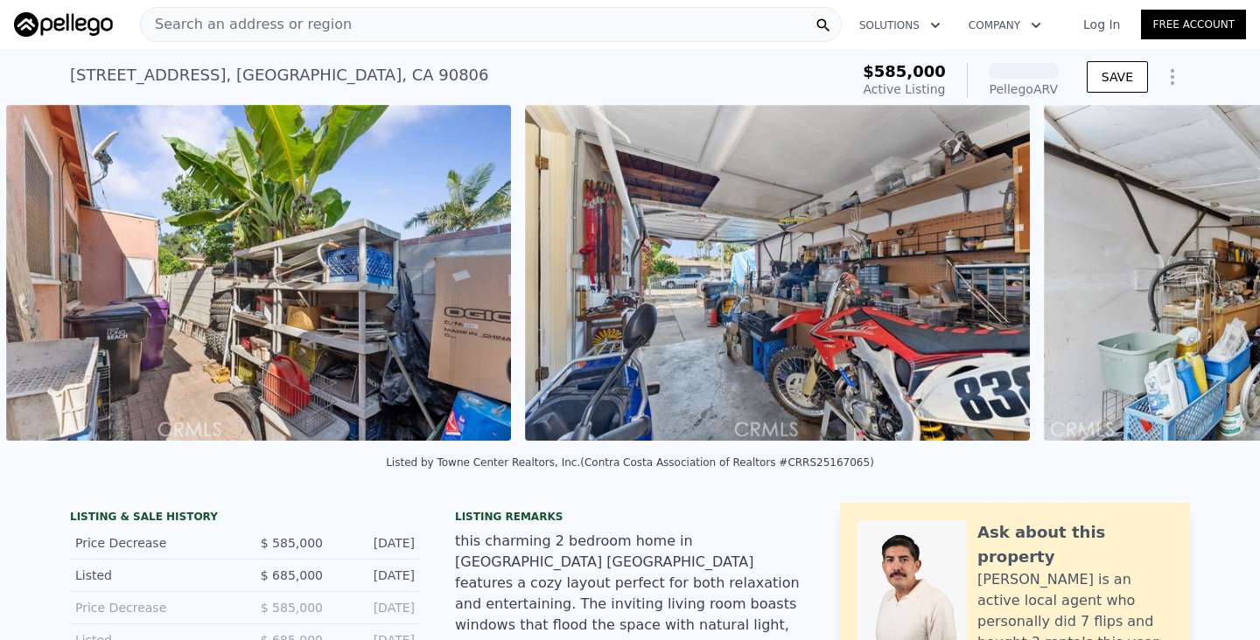
scroll to position [0, 6006]
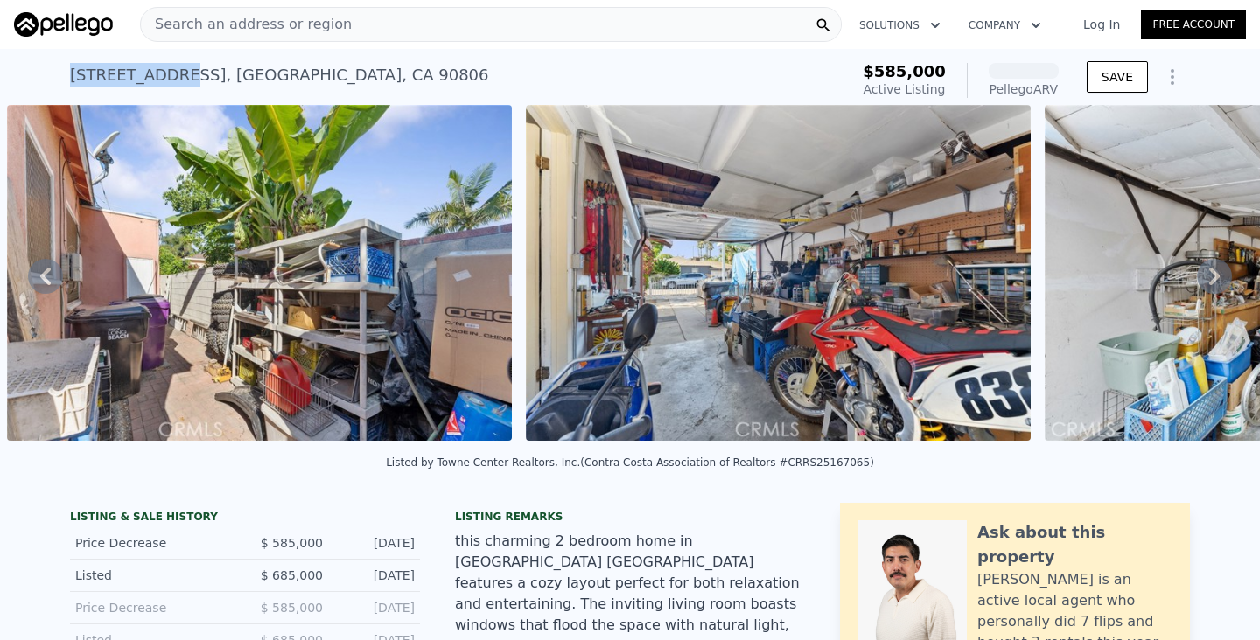
drag, startPoint x: 172, startPoint y: 76, endPoint x: 75, endPoint y: 73, distance: 97.2
click at [74, 73] on div "[STREET_ADDRESS]" at bounding box center [279, 75] width 419 height 24
copy div "[STREET_ADDRESS]"
click at [571, 17] on div "Search an address or region" at bounding box center [491, 24] width 702 height 35
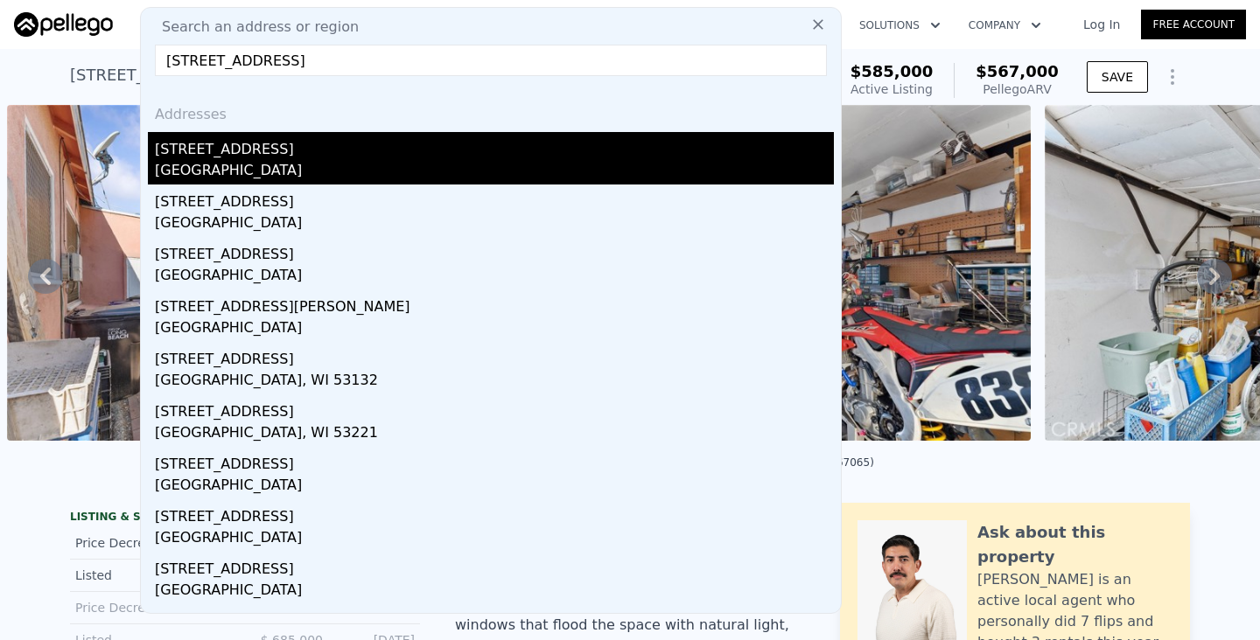
type input "[STREET_ADDRESS]"
click at [424, 162] on div "[GEOGRAPHIC_DATA]" at bounding box center [494, 172] width 679 height 24
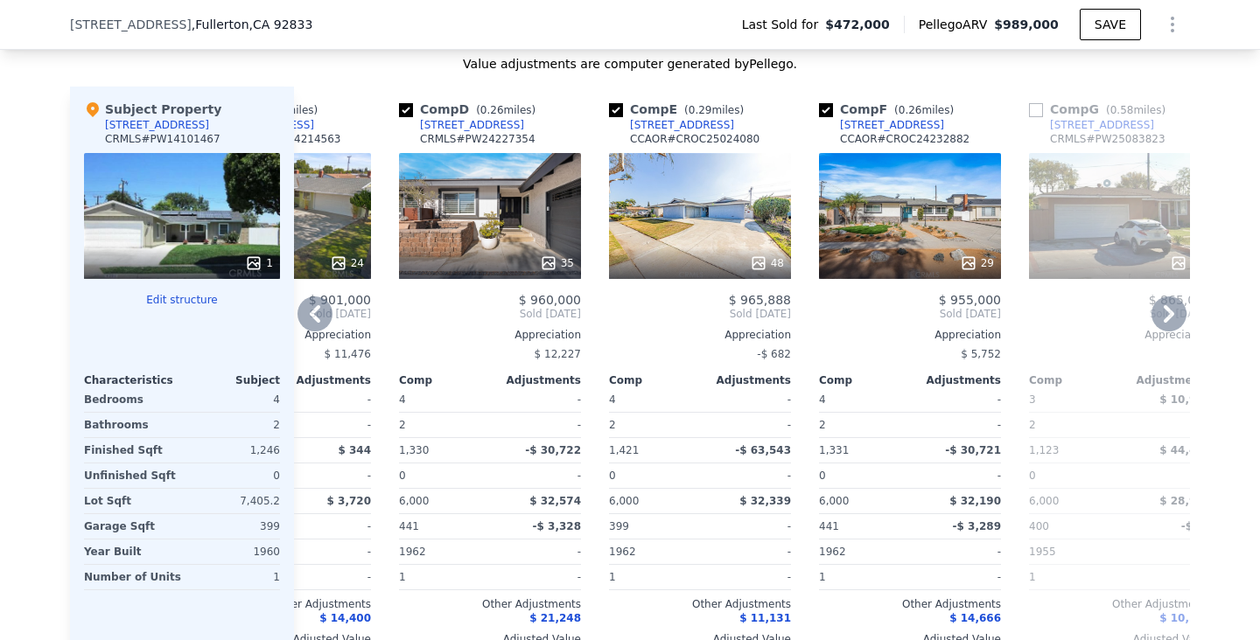
scroll to position [6, 0]
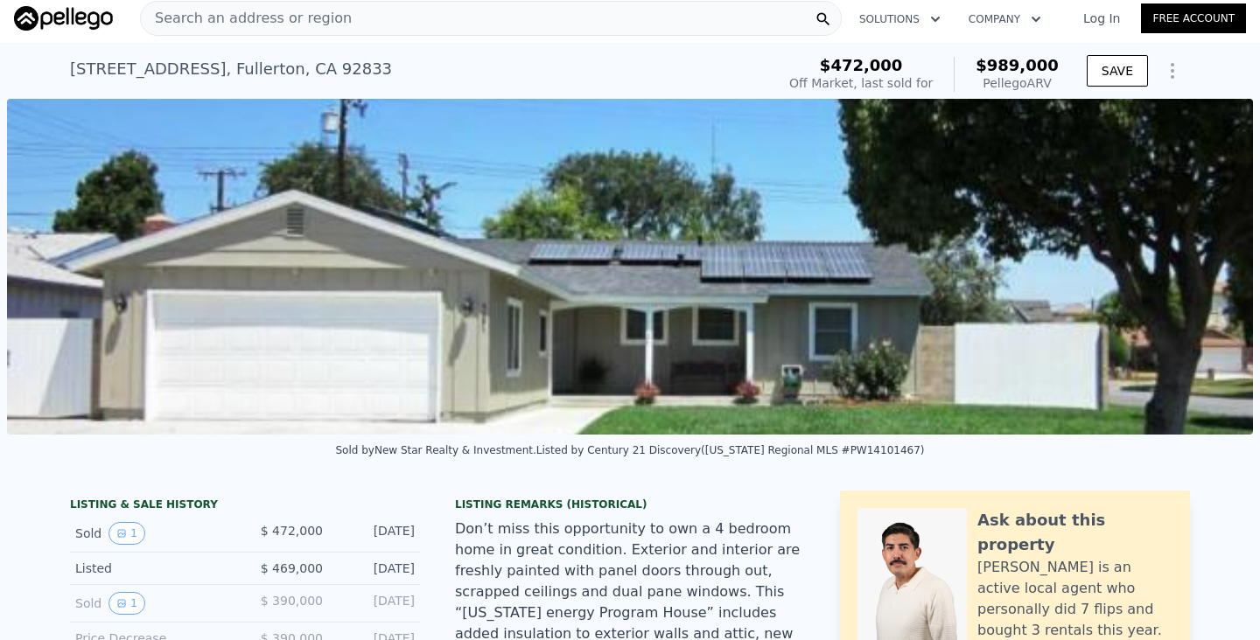
click at [467, 22] on div "Search an address or region" at bounding box center [491, 18] width 702 height 35
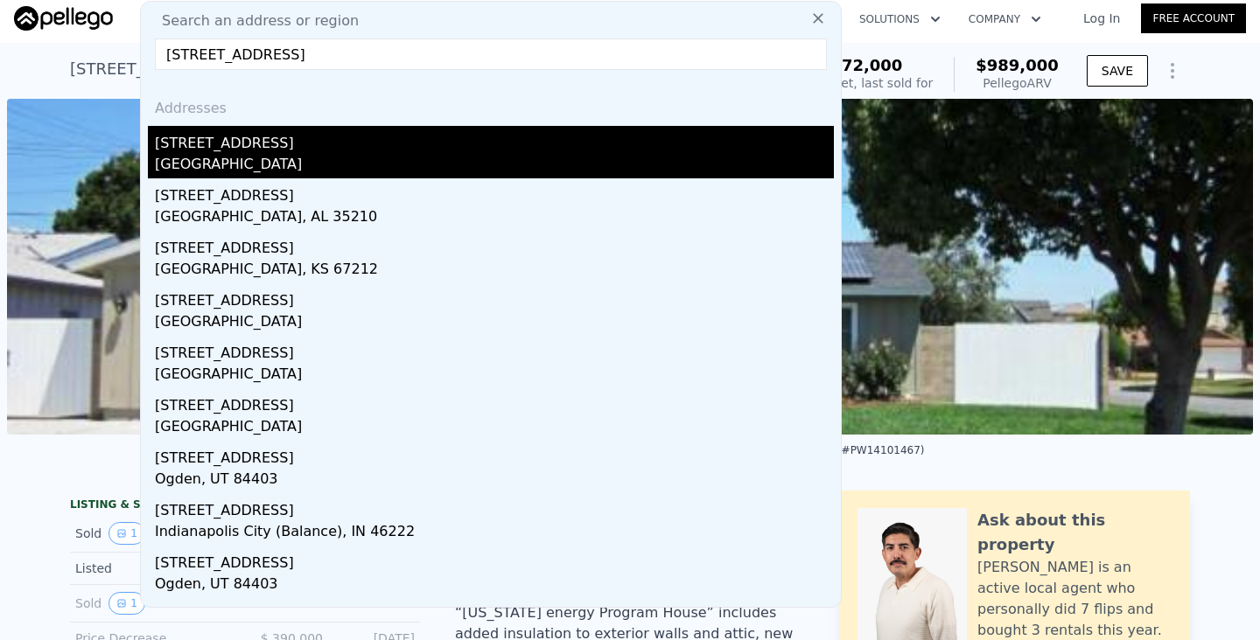
type input "[STREET_ADDRESS]"
click at [314, 163] on div "[GEOGRAPHIC_DATA]" at bounding box center [494, 166] width 679 height 24
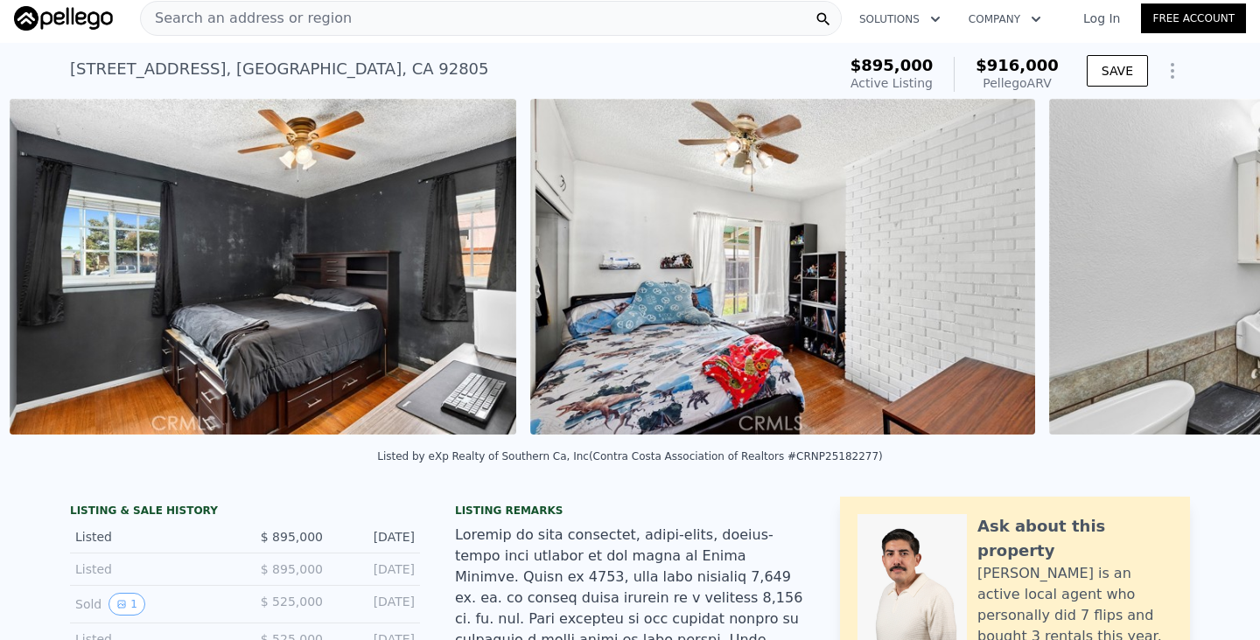
scroll to position [0, 7559]
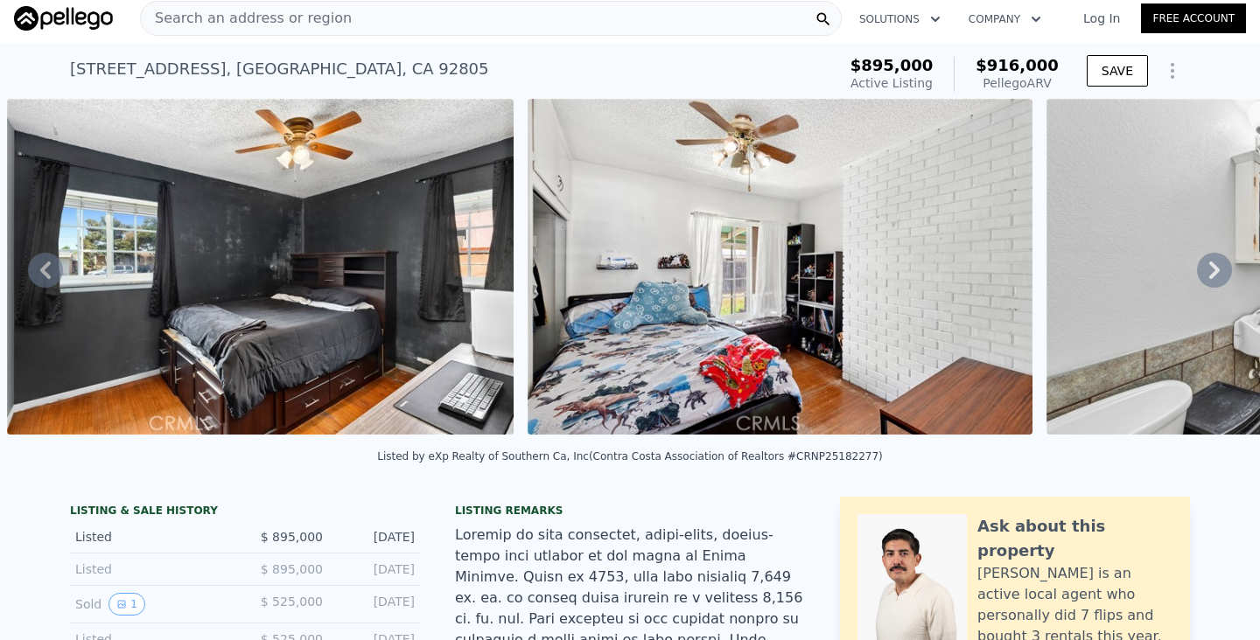
click at [556, 16] on div "Search an address or region" at bounding box center [491, 18] width 702 height 35
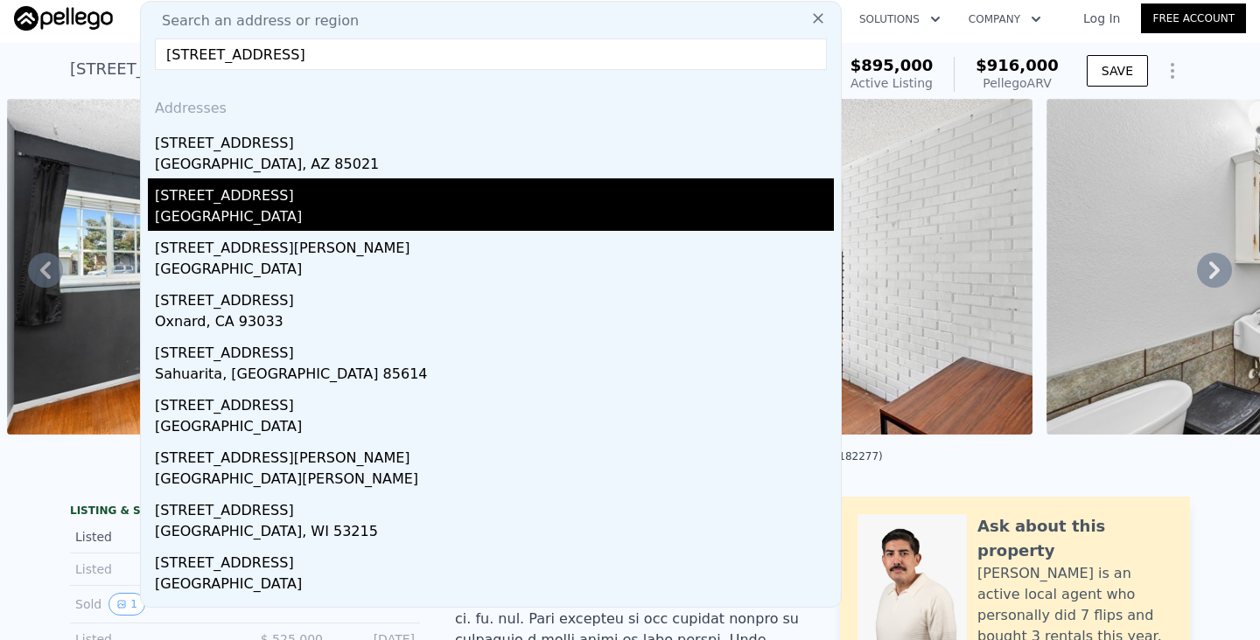
type input "[STREET_ADDRESS]"
click at [186, 190] on div "[STREET_ADDRESS]" at bounding box center [494, 192] width 679 height 28
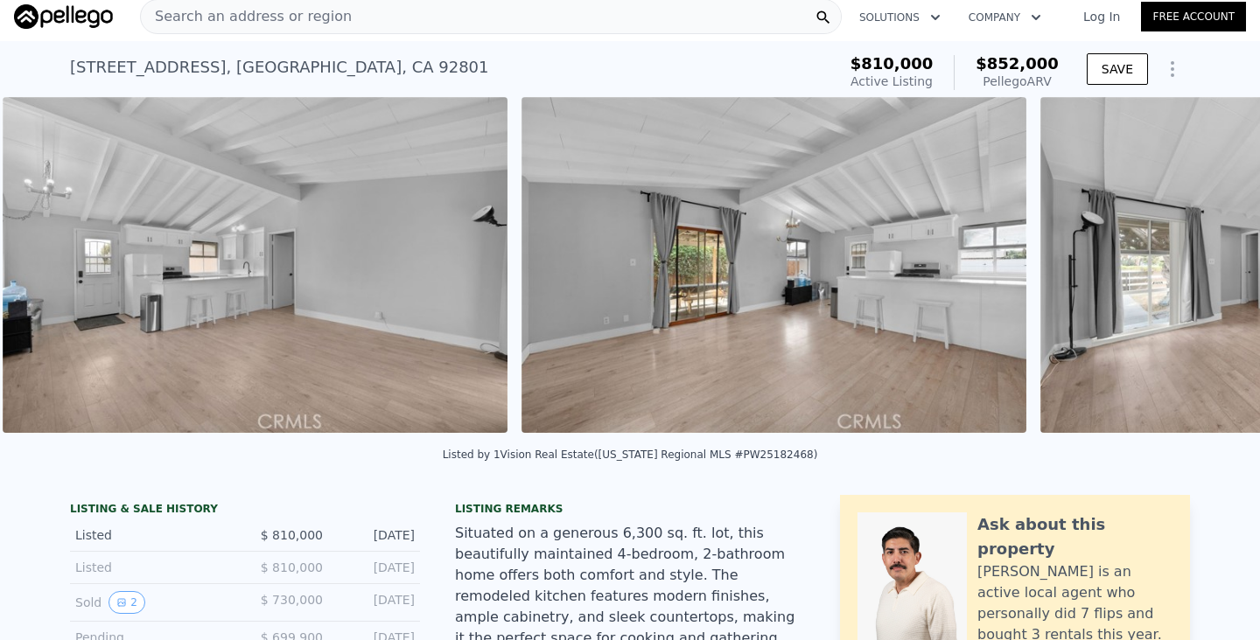
scroll to position [0, 2002]
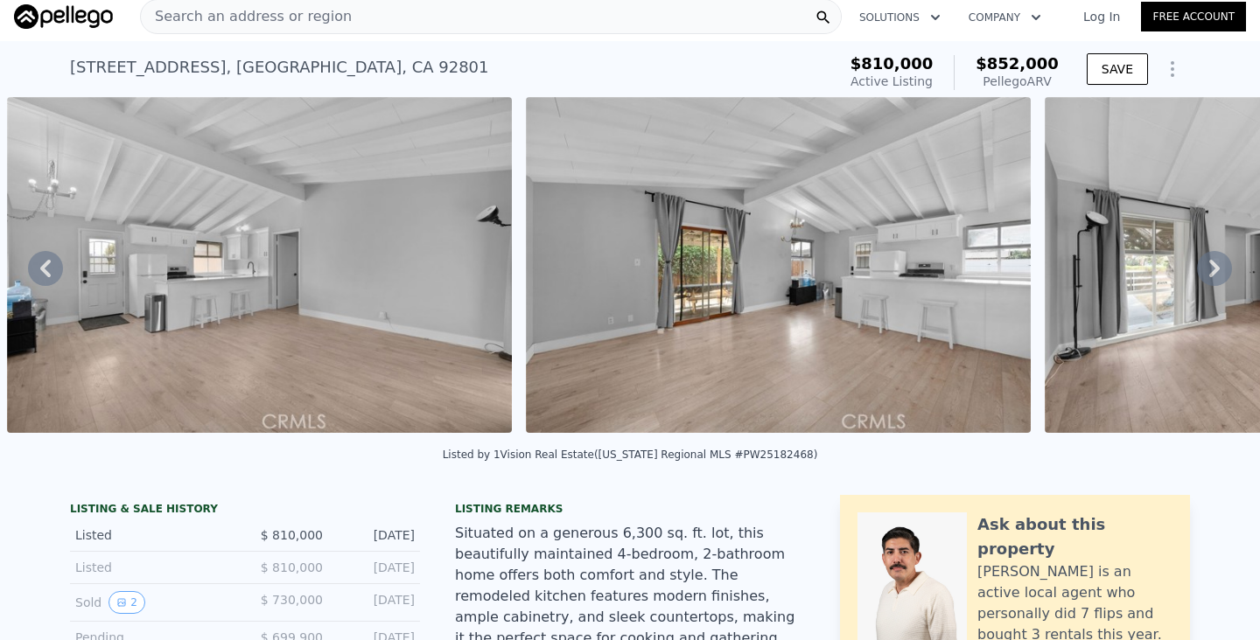
click at [661, 13] on div "Search an address or region" at bounding box center [491, 16] width 702 height 35
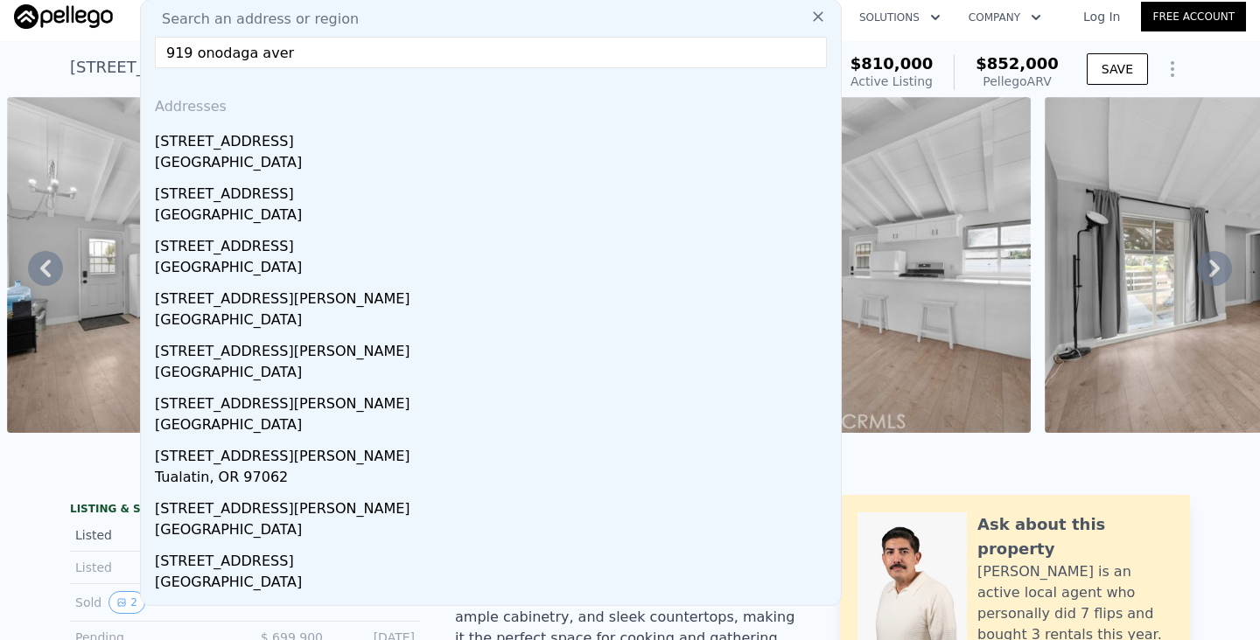
click at [215, 53] on input "919 onodaga aver" at bounding box center [491, 52] width 672 height 31
click at [248, 57] on input "919 onodaga aver" at bounding box center [491, 52] width 672 height 31
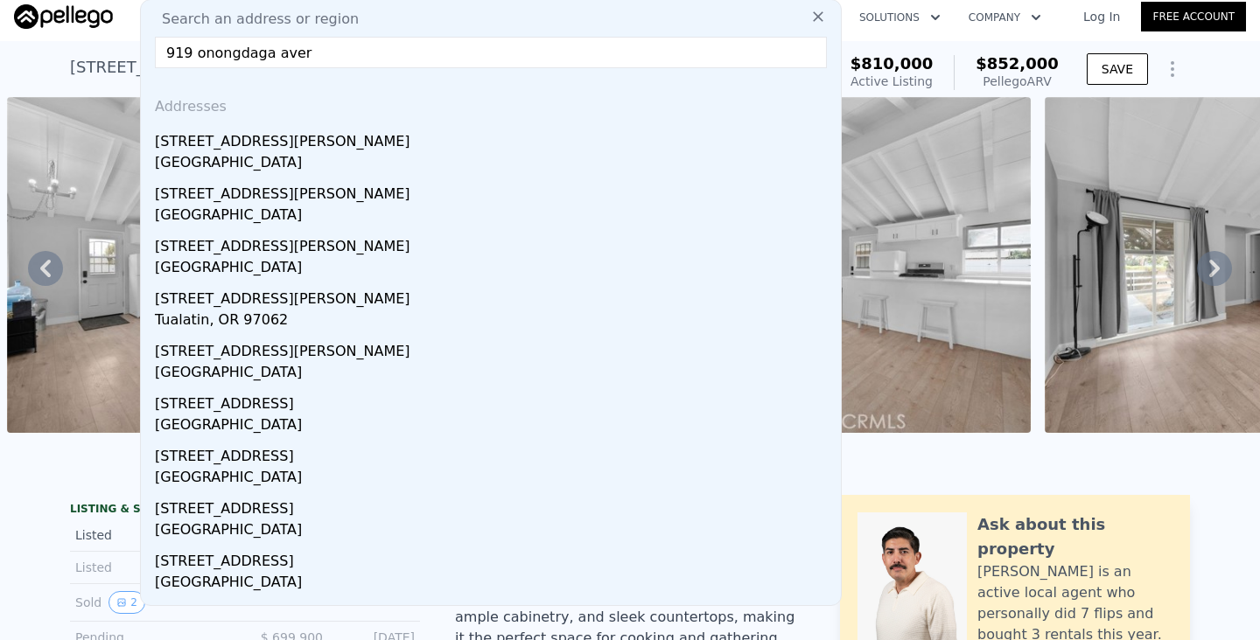
click at [294, 53] on input "919 onongdaga aver" at bounding box center [491, 52] width 672 height 31
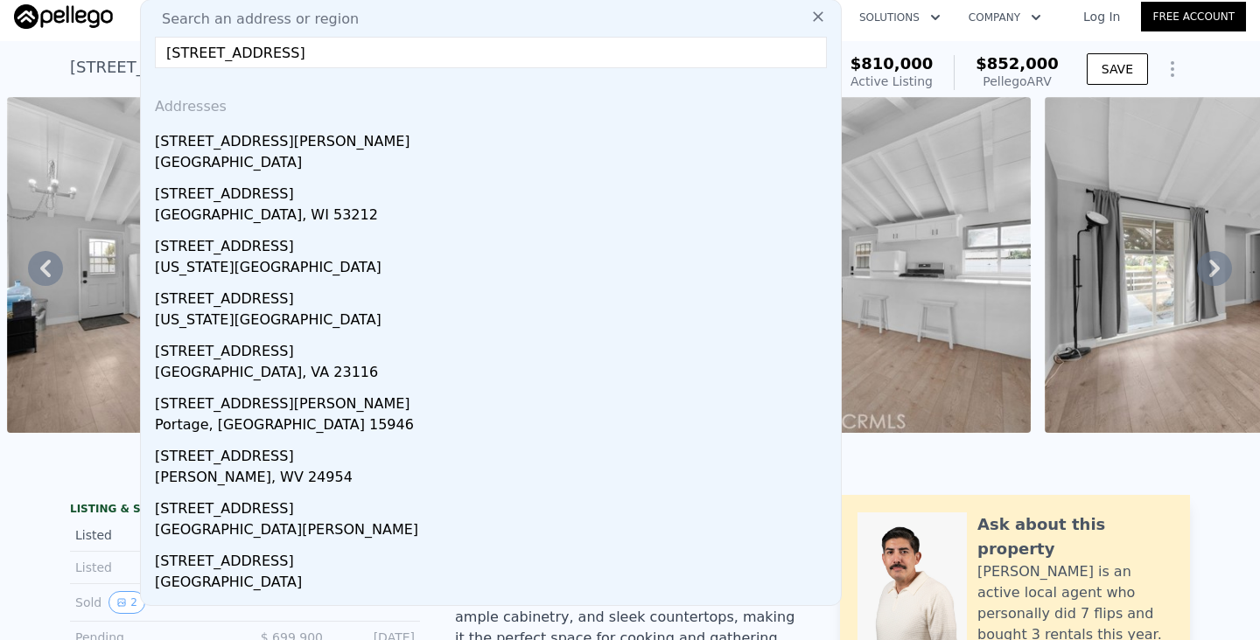
click at [234, 57] on input "[STREET_ADDRESS]" at bounding box center [491, 52] width 672 height 31
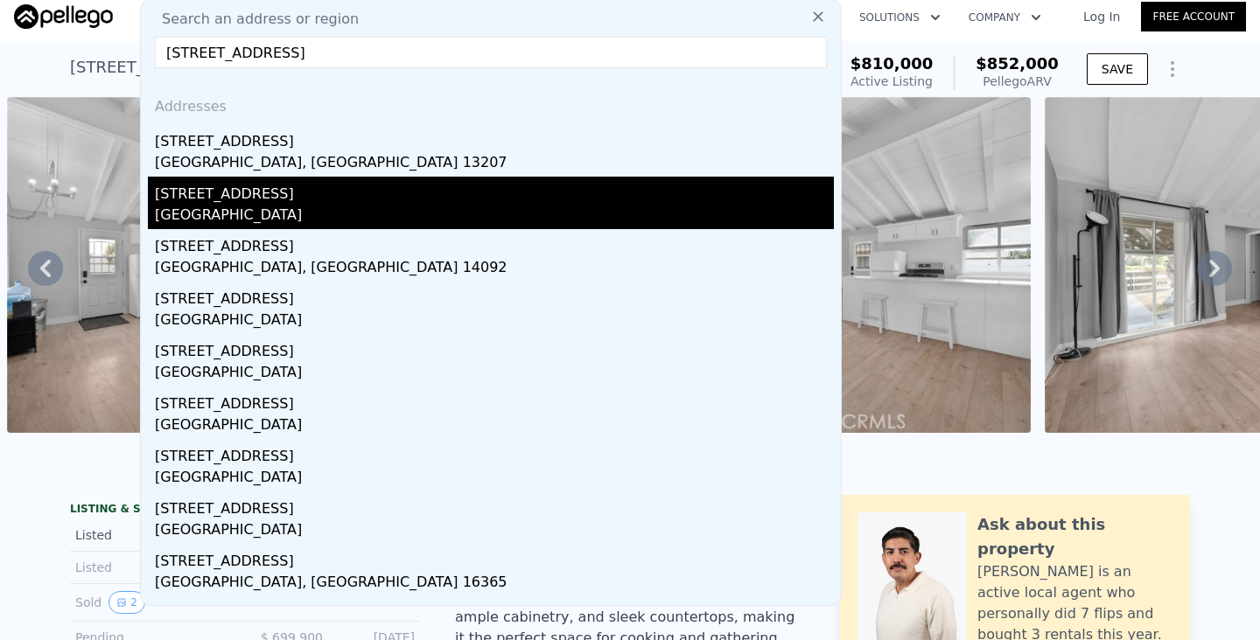
type input "[STREET_ADDRESS]"
click at [225, 210] on div "[GEOGRAPHIC_DATA]" at bounding box center [494, 217] width 679 height 24
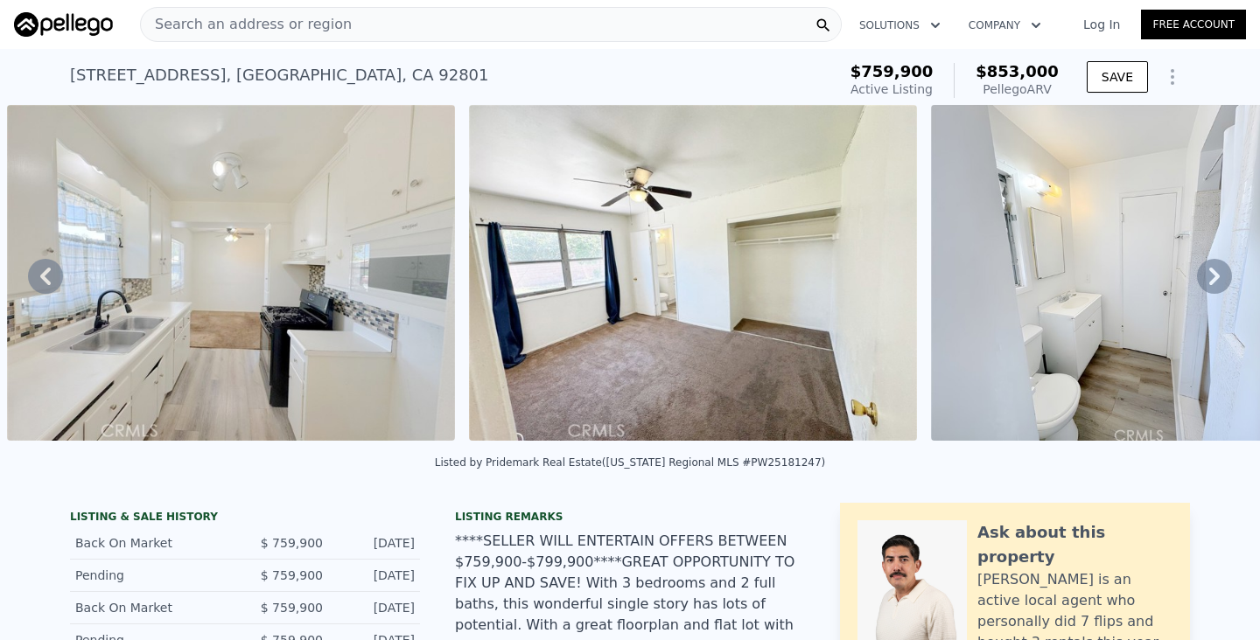
click at [489, 31] on div "Search an address or region" at bounding box center [491, 24] width 702 height 35
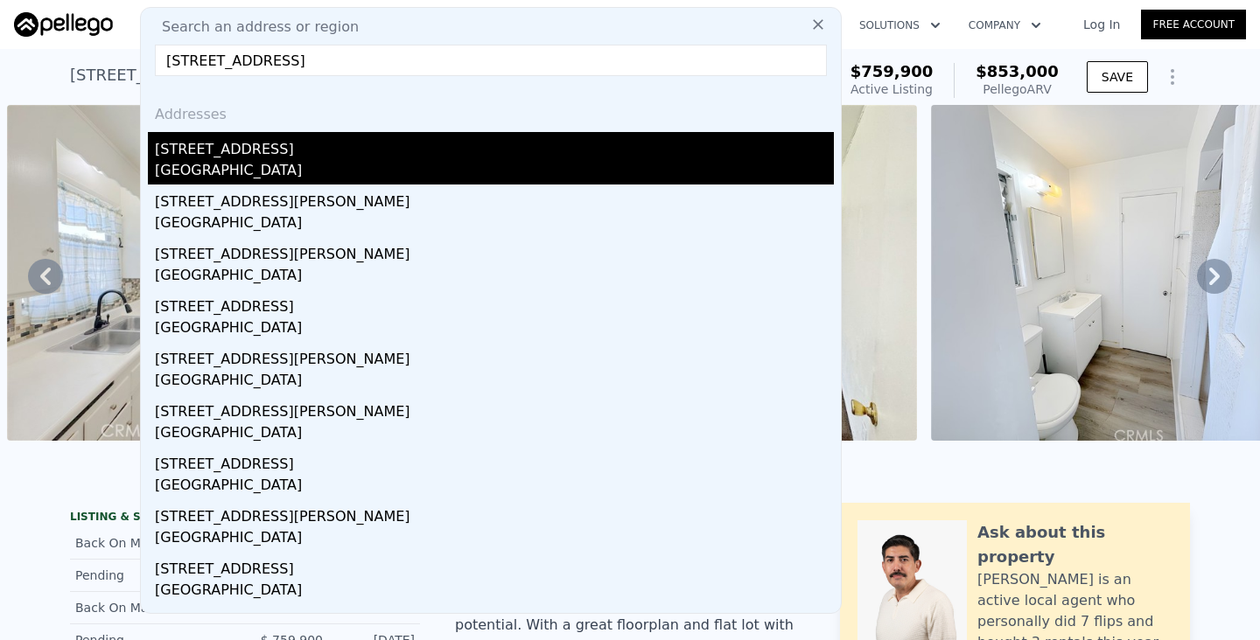
type input "[STREET_ADDRESS]"
click at [362, 132] on div "[STREET_ADDRESS]" at bounding box center [494, 146] width 679 height 28
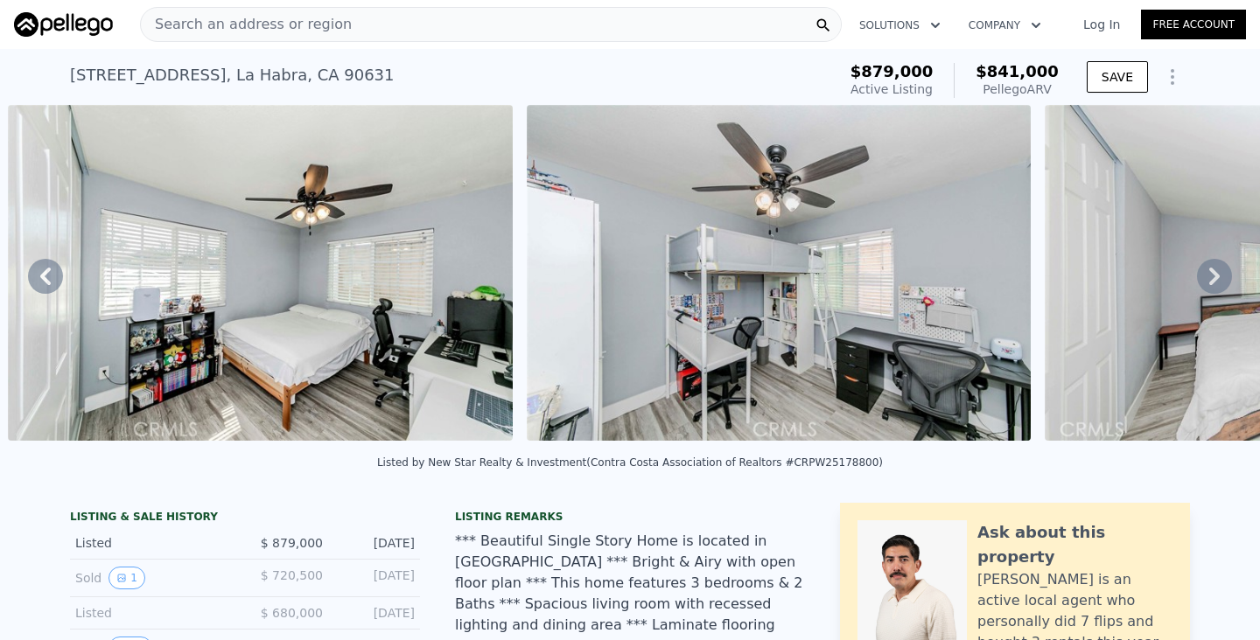
click at [573, 28] on div "Search an address or region" at bounding box center [491, 24] width 702 height 35
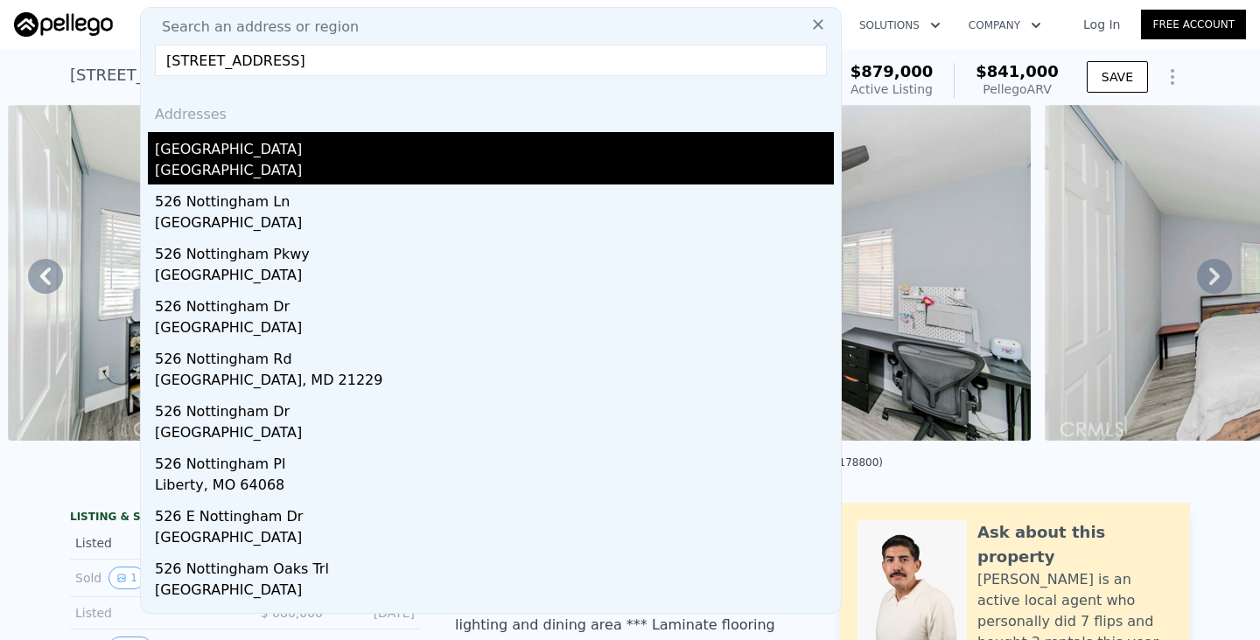
type input "[STREET_ADDRESS]"
click at [283, 176] on div "[GEOGRAPHIC_DATA]" at bounding box center [494, 172] width 679 height 24
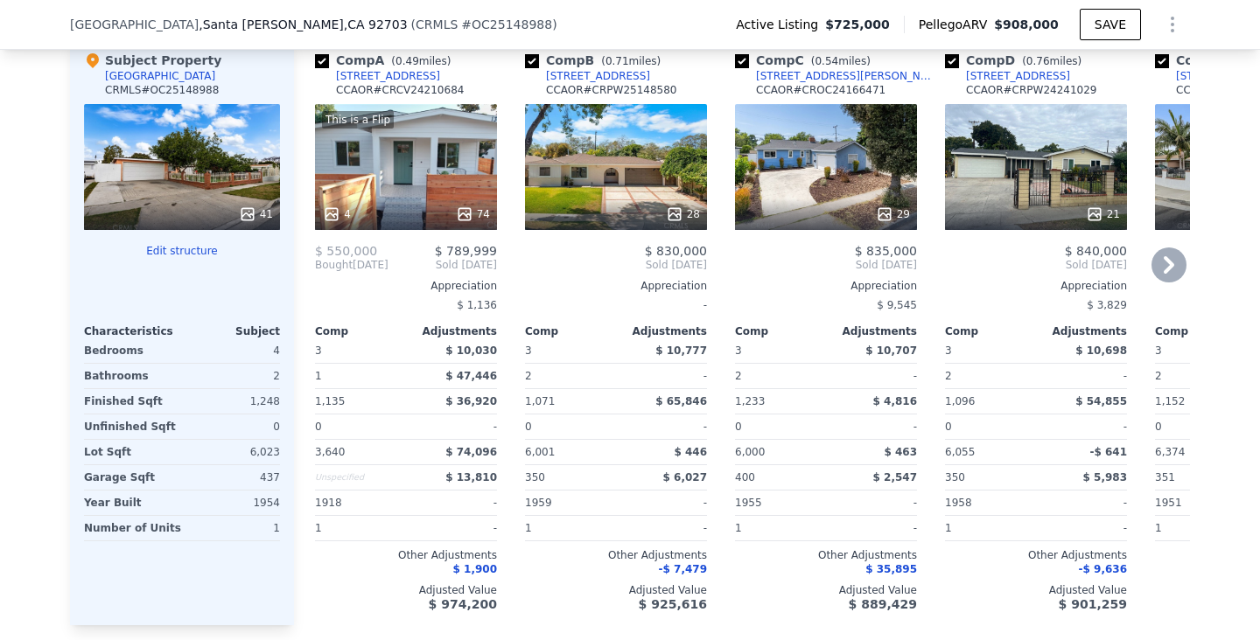
scroll to position [1889, 0]
